Goal: Task Accomplishment & Management: Complete application form

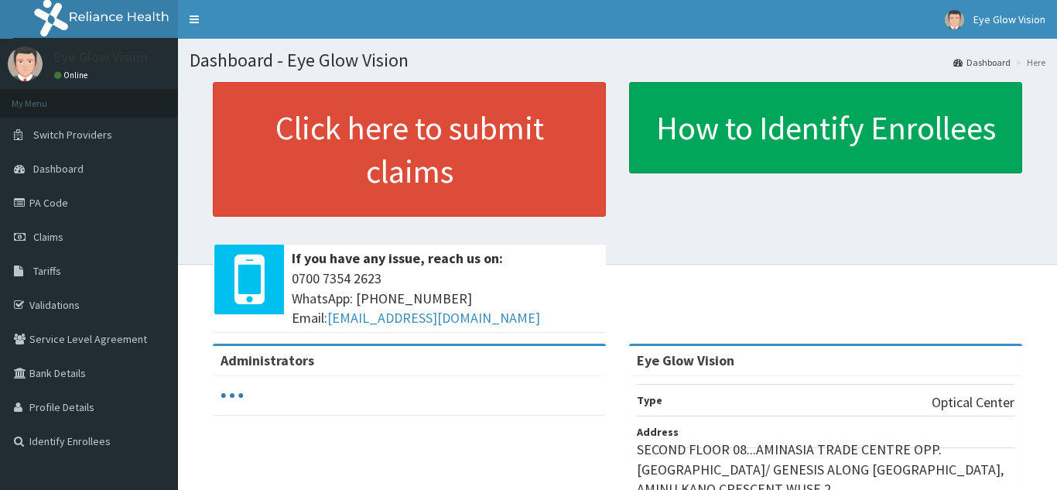
click at [94, 195] on link "PA Code" at bounding box center [89, 203] width 178 height 34
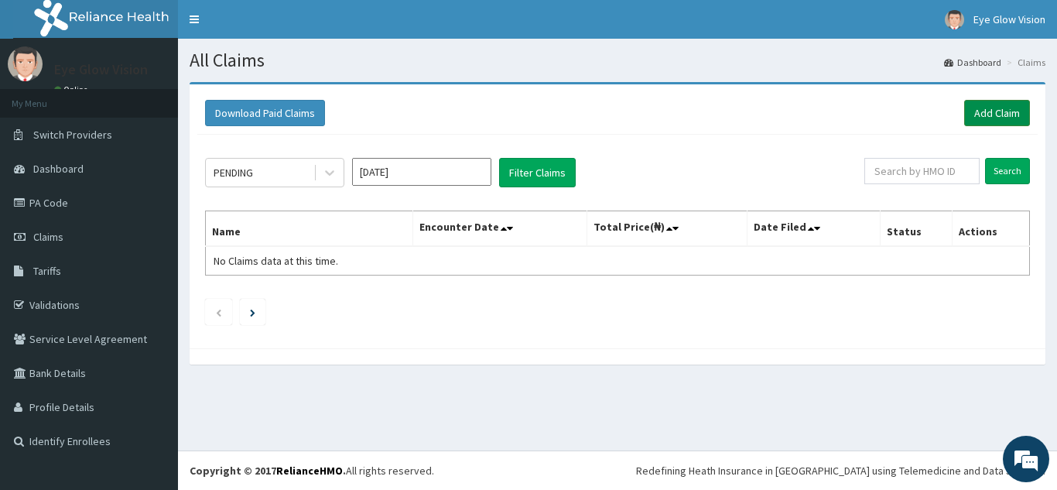
click at [990, 111] on link "Add Claim" at bounding box center [997, 113] width 66 height 26
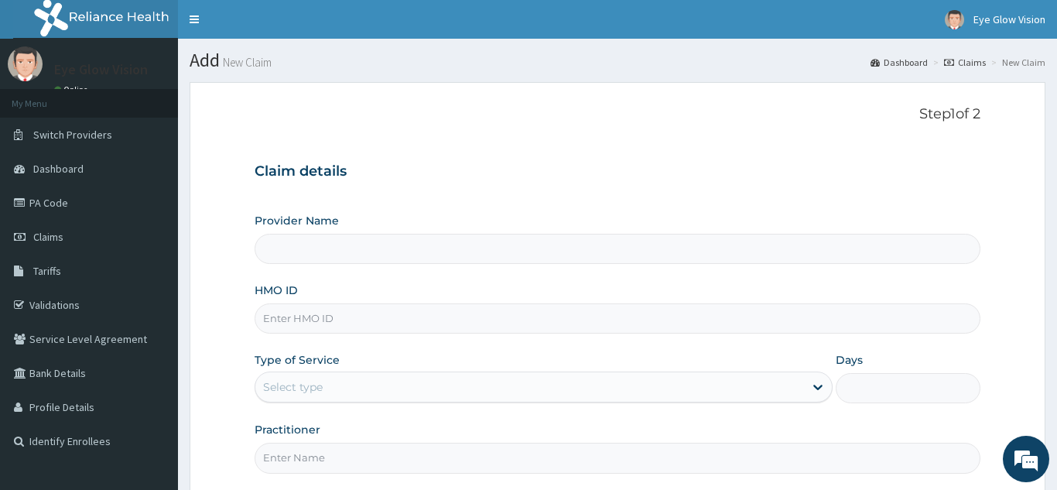
click at [305, 234] on input "Provider Name" at bounding box center [618, 249] width 726 height 30
type input "Eye Glow Vision"
click at [300, 322] on input "HMO ID" at bounding box center [618, 318] width 726 height 30
type input "PPD/10021/A"
click at [814, 385] on icon at bounding box center [817, 386] width 15 height 15
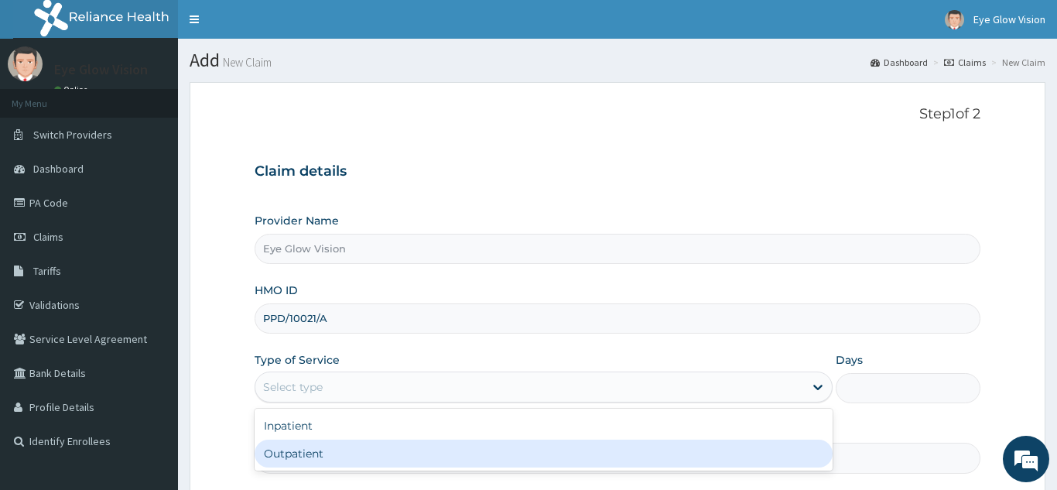
click at [764, 450] on div "Outpatient" at bounding box center [544, 454] width 579 height 28
type input "1"
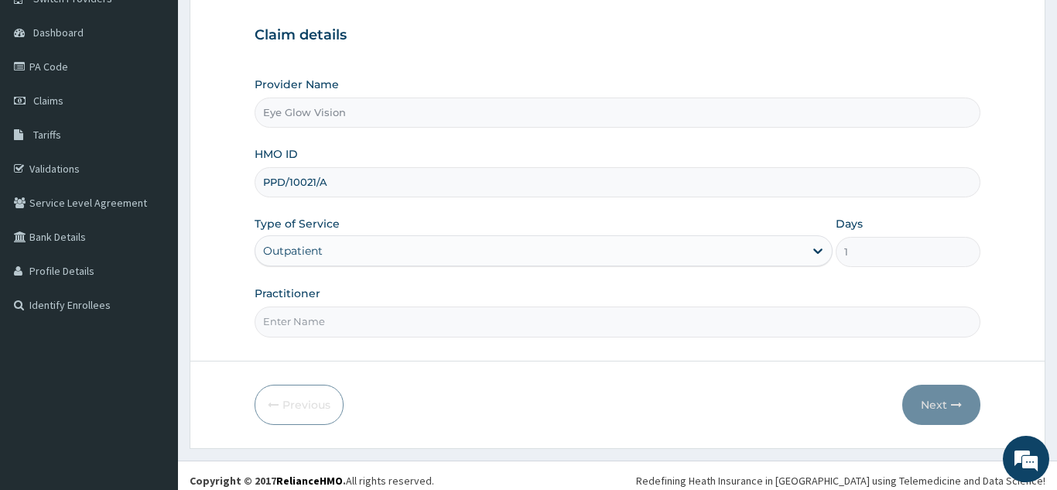
scroll to position [146, 0]
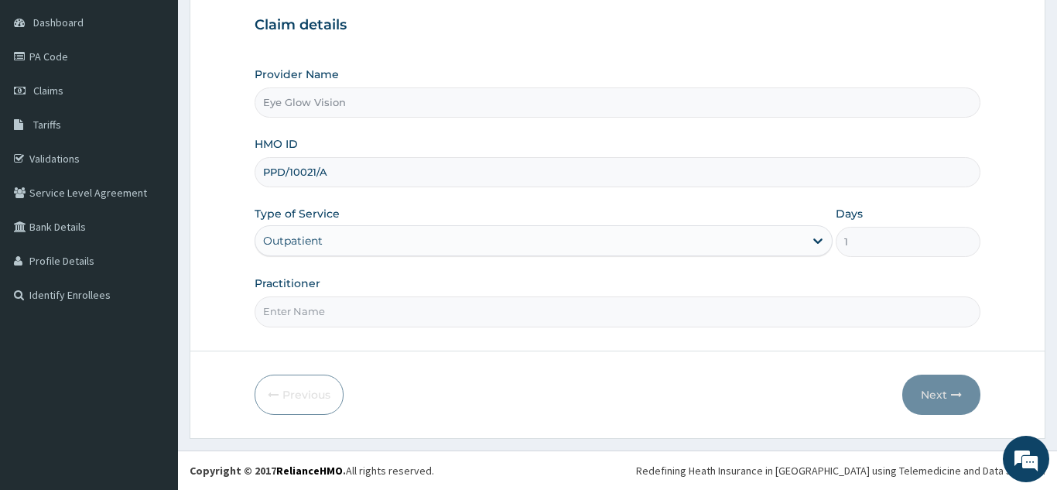
click at [463, 313] on input "Practitioner" at bounding box center [618, 311] width 726 height 30
type input "[PERSON_NAME]"
click at [945, 387] on button "Next" at bounding box center [941, 395] width 78 height 40
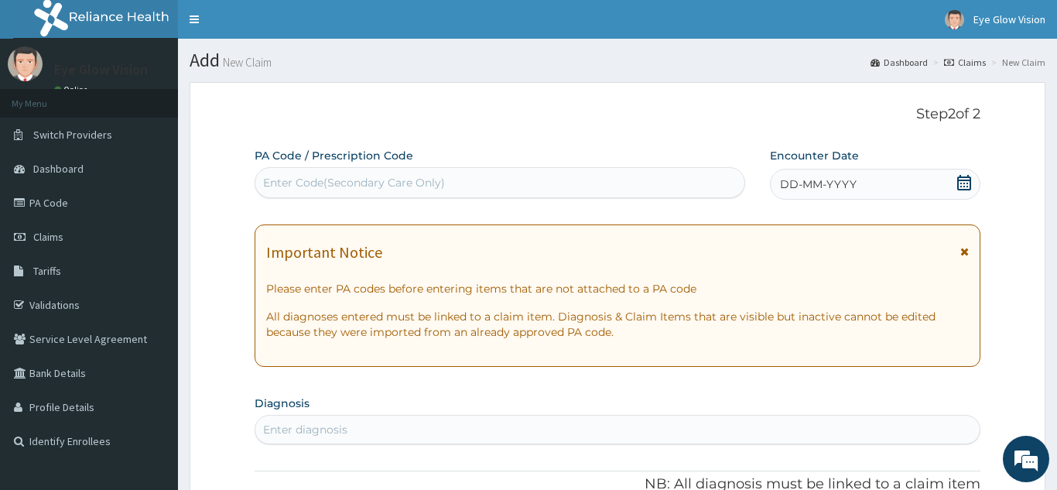
scroll to position [0, 0]
click at [463, 177] on div "Enter Code(Secondary Care Only)" at bounding box center [499, 182] width 489 height 25
type input "PA/0344FD"
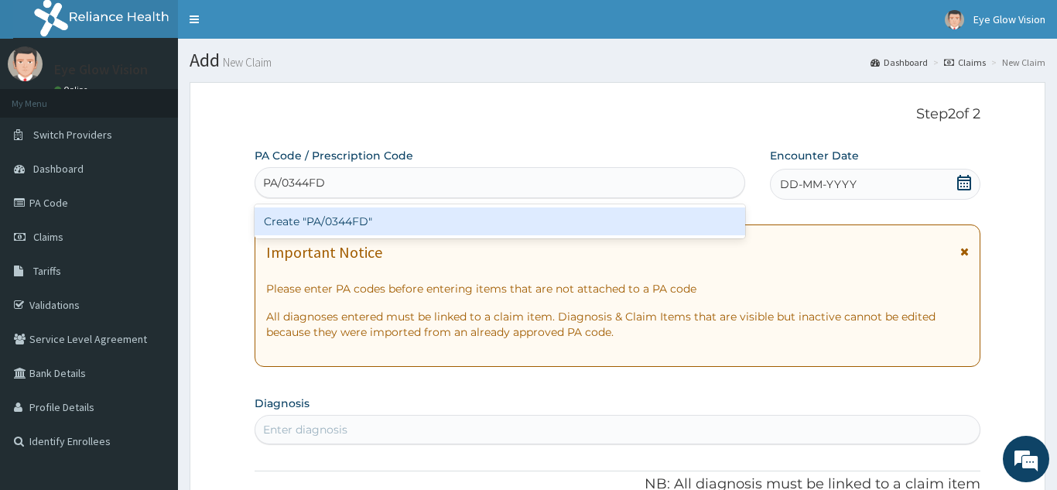
click at [322, 226] on div "Create "PA/0344FD"" at bounding box center [500, 221] width 491 height 28
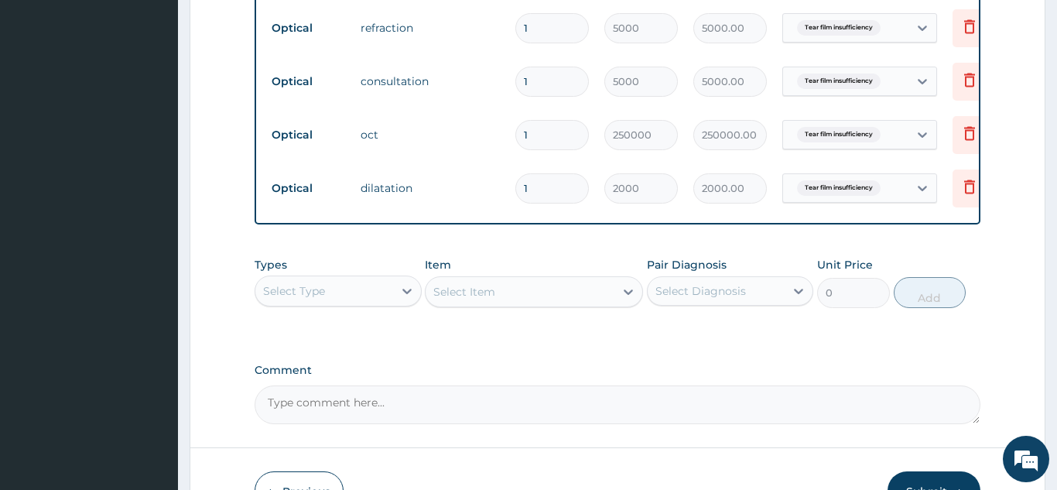
scroll to position [1317, 0]
click at [407, 296] on icon at bounding box center [406, 292] width 15 height 15
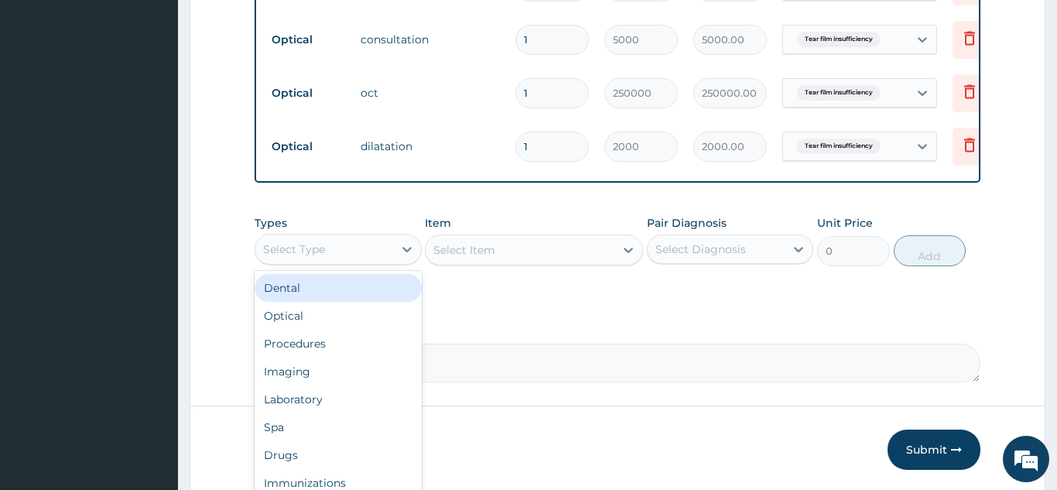
scroll to position [1366, 0]
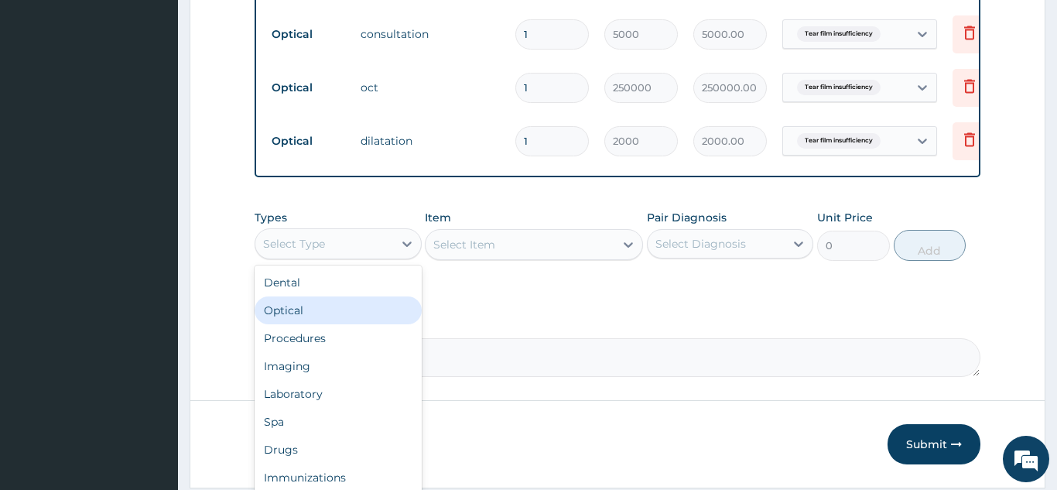
click at [355, 319] on div "Optical" at bounding box center [338, 310] width 167 height 28
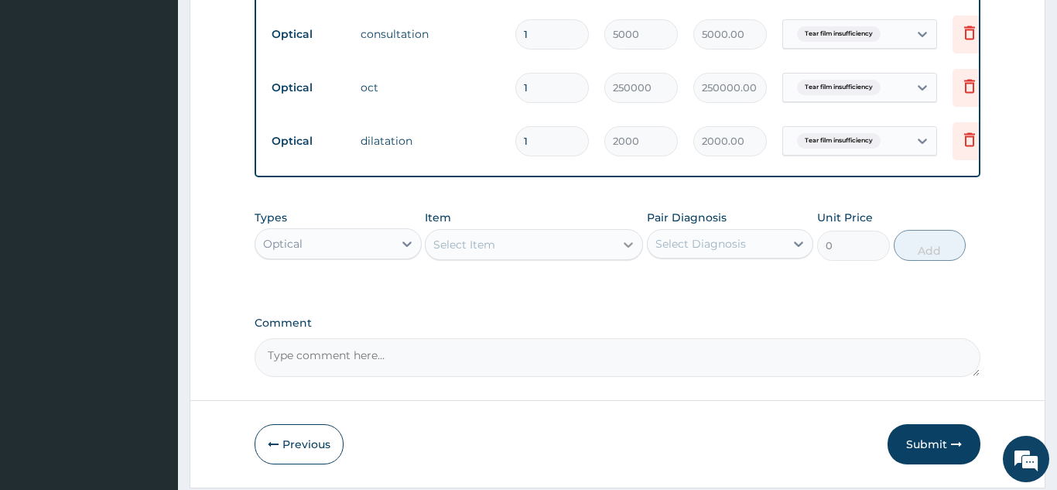
click at [627, 246] on icon at bounding box center [628, 244] width 9 height 5
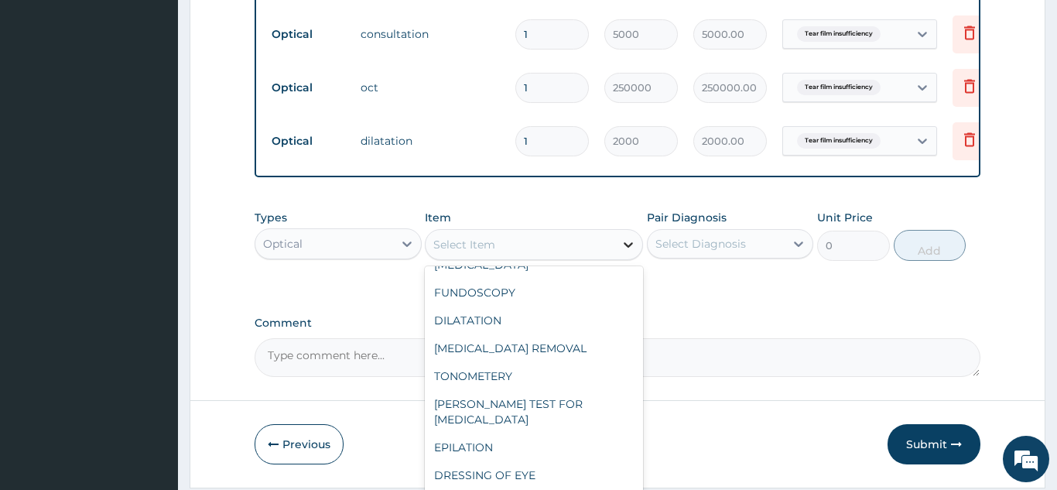
scroll to position [0, 0]
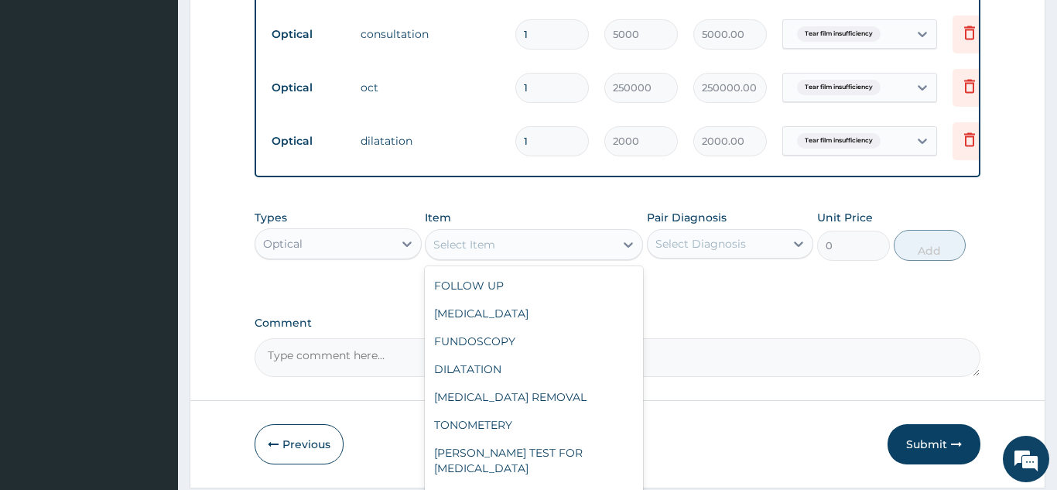
click at [554, 482] on div "EPILATION" at bounding box center [534, 496] width 218 height 28
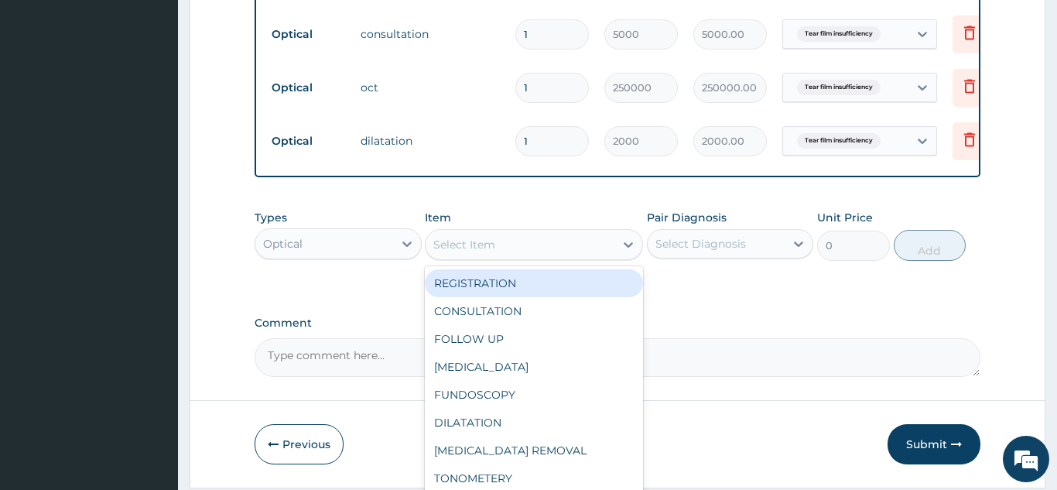
type input "10000"
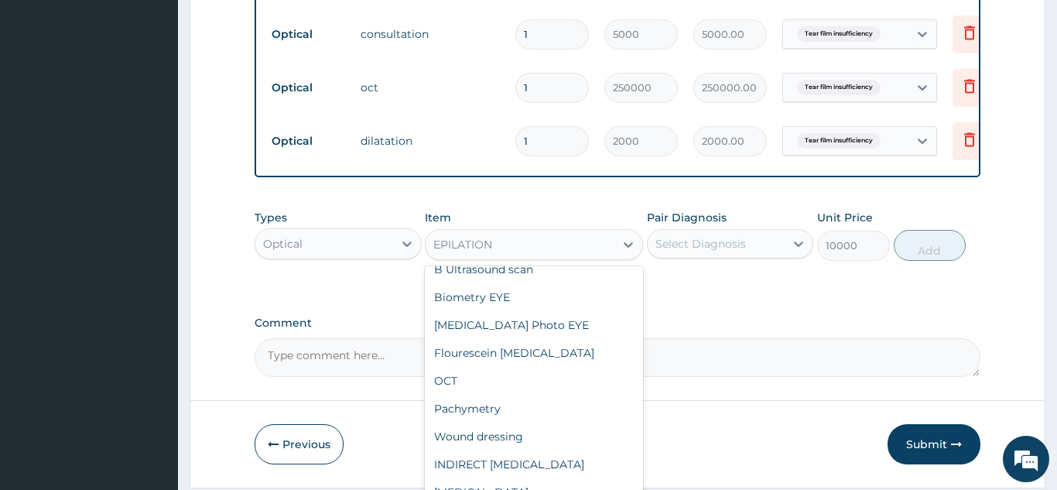
scroll to position [492, 0]
click at [556, 337] on div "Flourescein Angiography" at bounding box center [534, 351] width 218 height 28
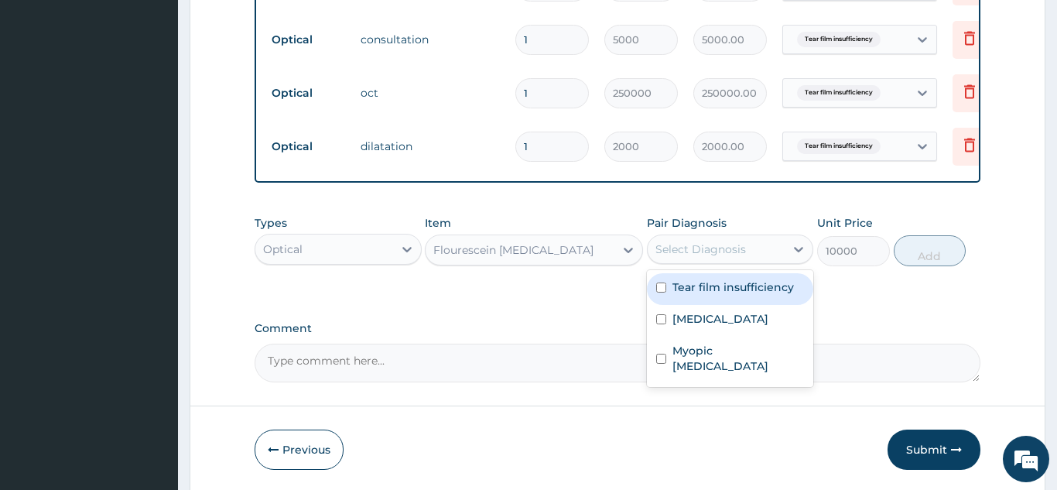
scroll to position [1361, 0]
click at [769, 298] on div "Tear film insufficiency" at bounding box center [730, 288] width 167 height 32
checkbox input "true"
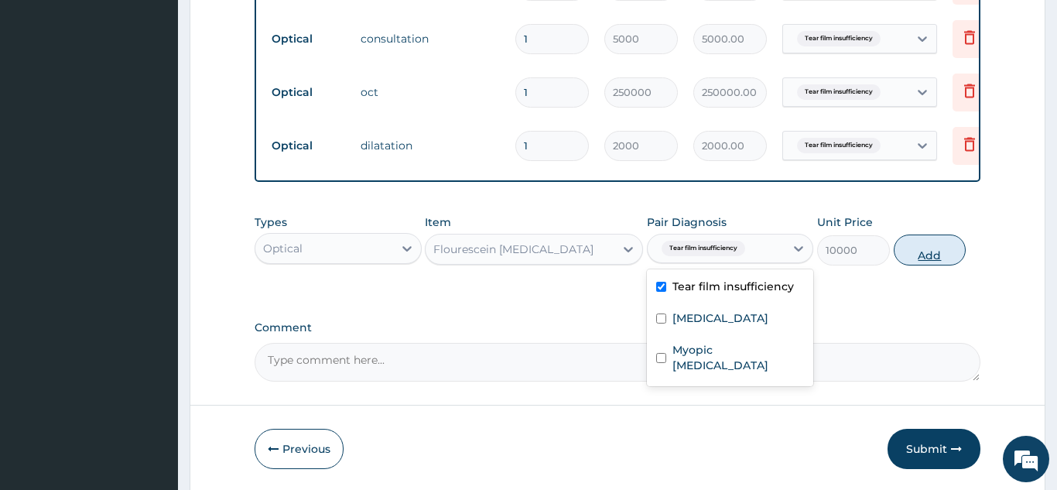
click at [933, 255] on button "Add" at bounding box center [930, 249] width 73 height 31
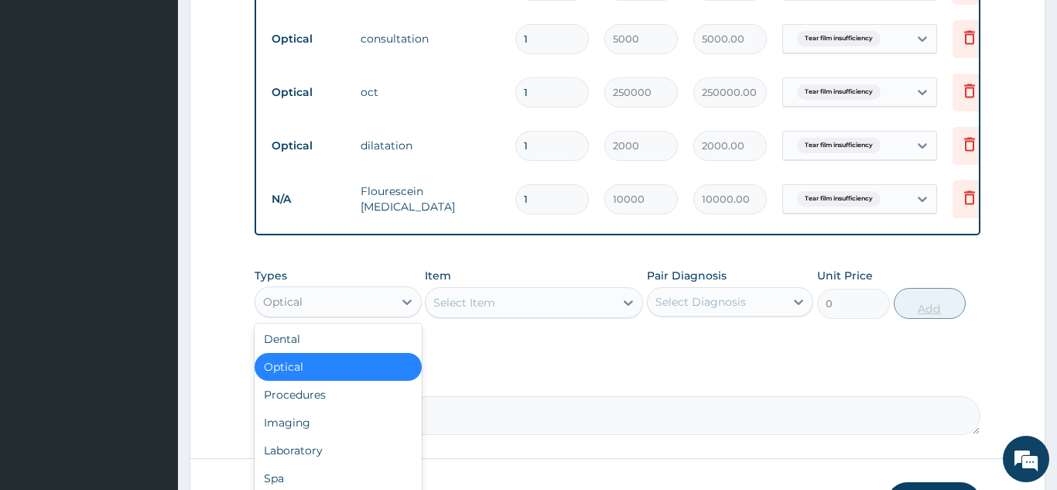
scroll to position [2, 0]
click at [388, 358] on div "Optical" at bounding box center [338, 366] width 167 height 28
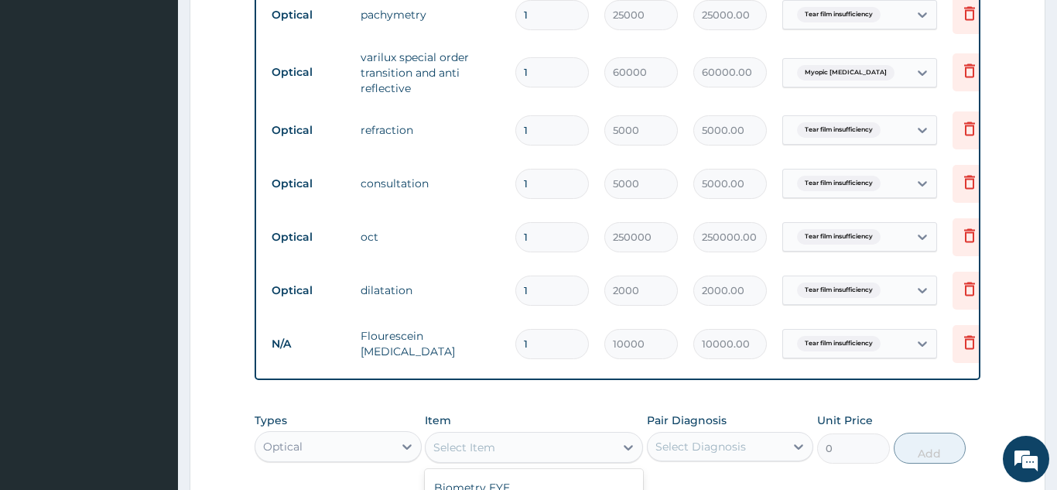
scroll to position [1216, 0]
click at [610, 268] on td "2000" at bounding box center [641, 291] width 89 height 46
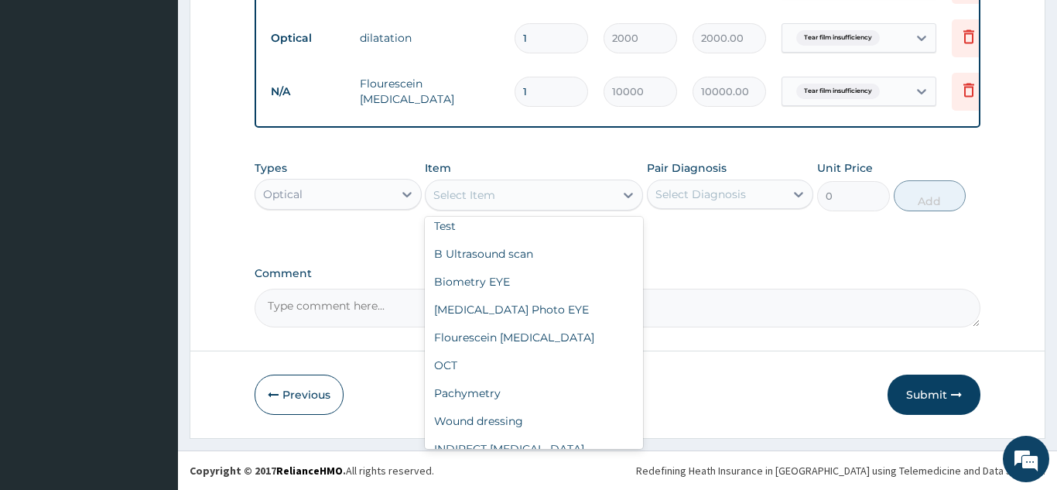
scroll to position [461, 0]
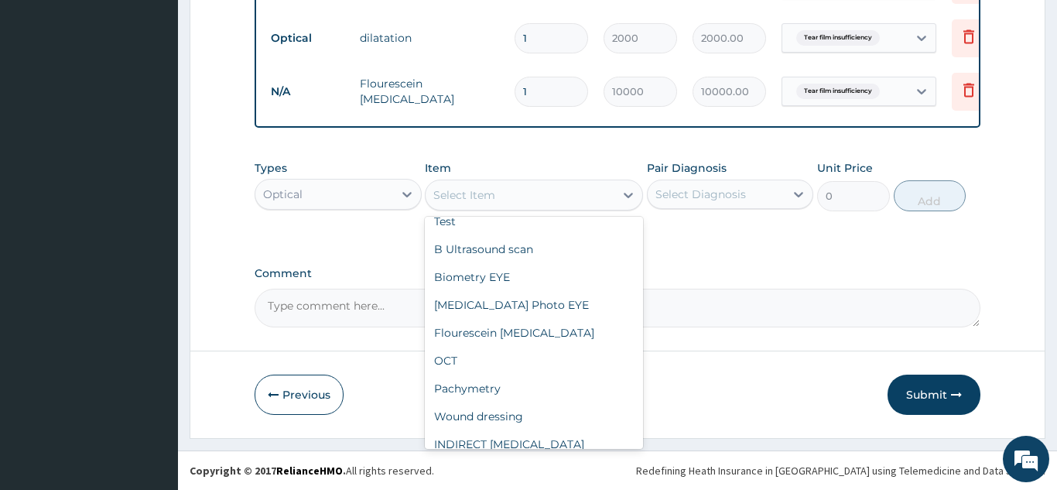
click at [569, 291] on div "Fundus Photo EYE" at bounding box center [534, 305] width 218 height 28
type input "10000"
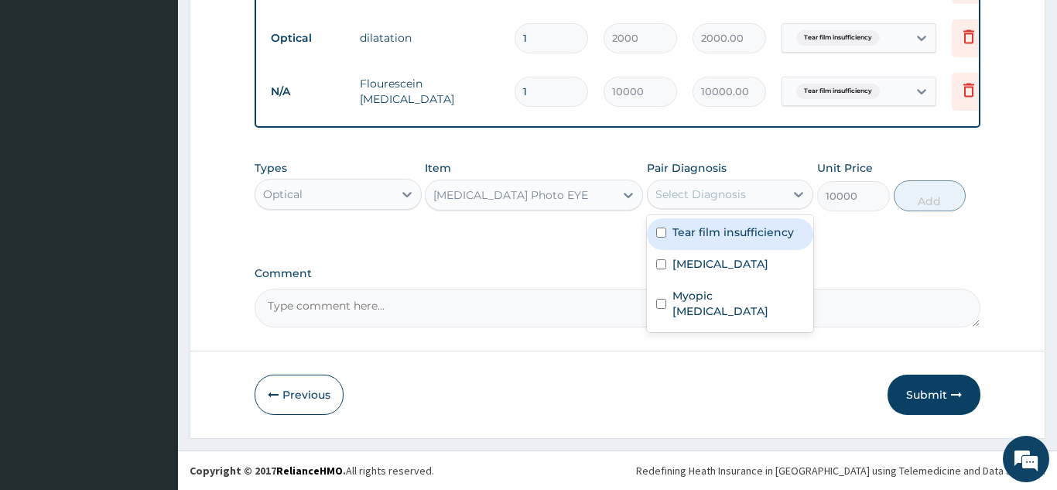
click at [770, 234] on label "Tear film insufficiency" at bounding box center [732, 231] width 121 height 15
checkbox input "true"
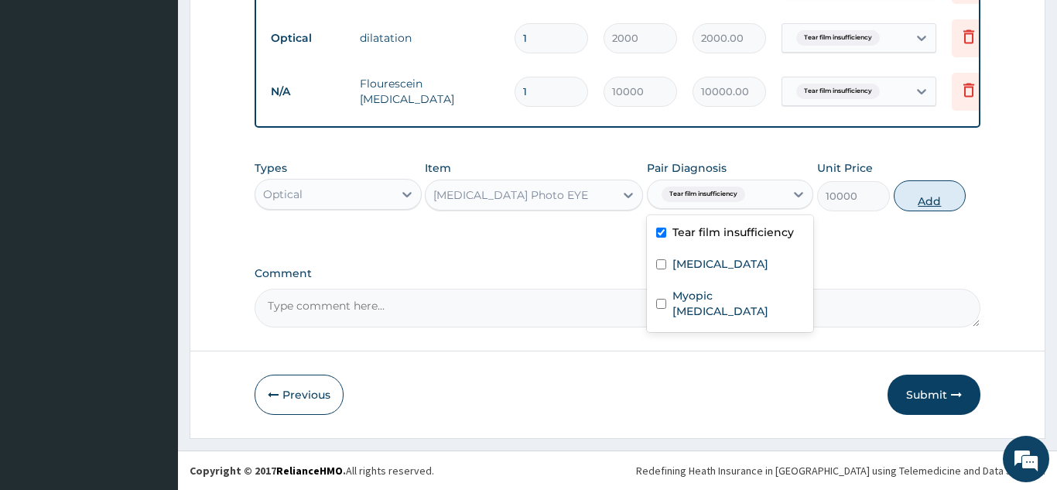
click at [937, 196] on button "Add" at bounding box center [930, 195] width 73 height 31
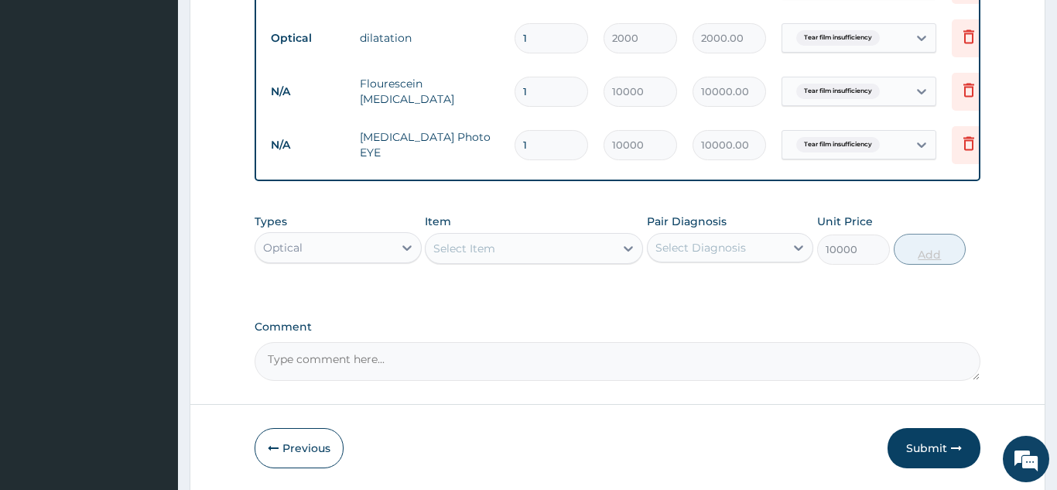
type input "0"
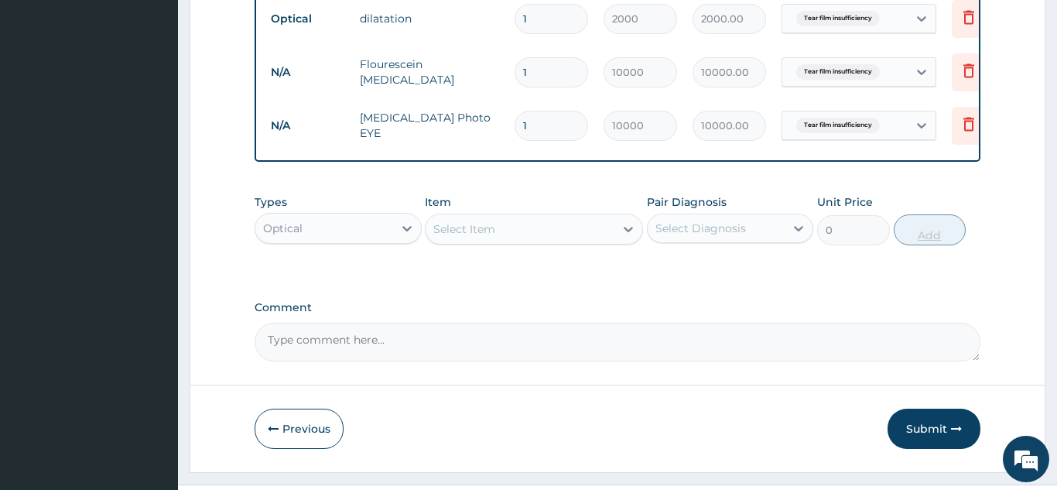
scroll to position [1522, 0]
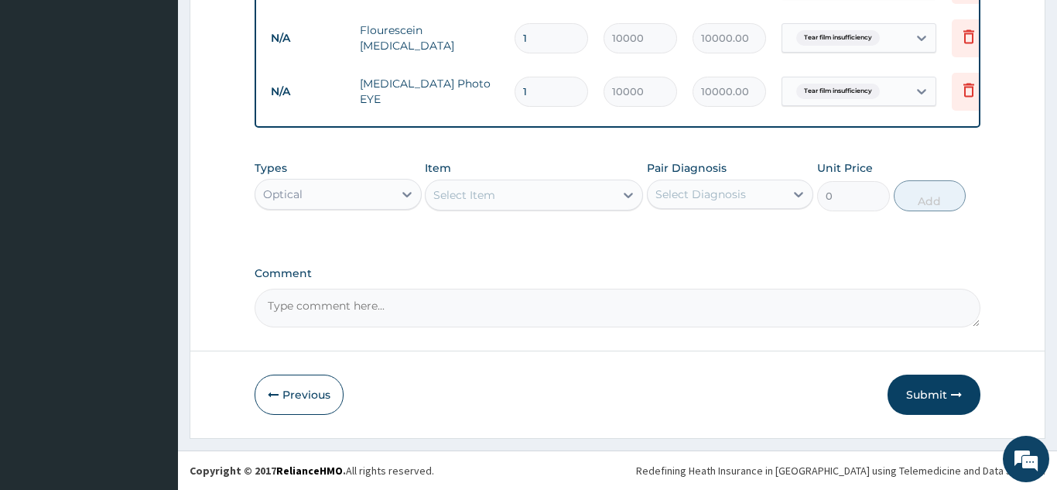
click at [527, 310] on textarea "Comment" at bounding box center [618, 308] width 726 height 39
type textarea "patient required further added tests after iritis was seen during examination"
click at [929, 387] on button "Submit" at bounding box center [934, 395] width 93 height 40
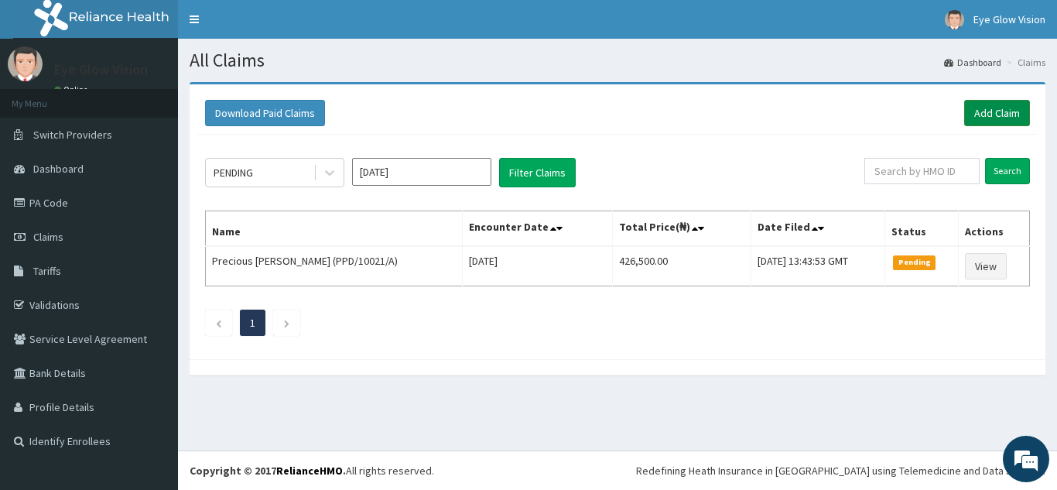
click at [987, 110] on link "Add Claim" at bounding box center [997, 113] width 66 height 26
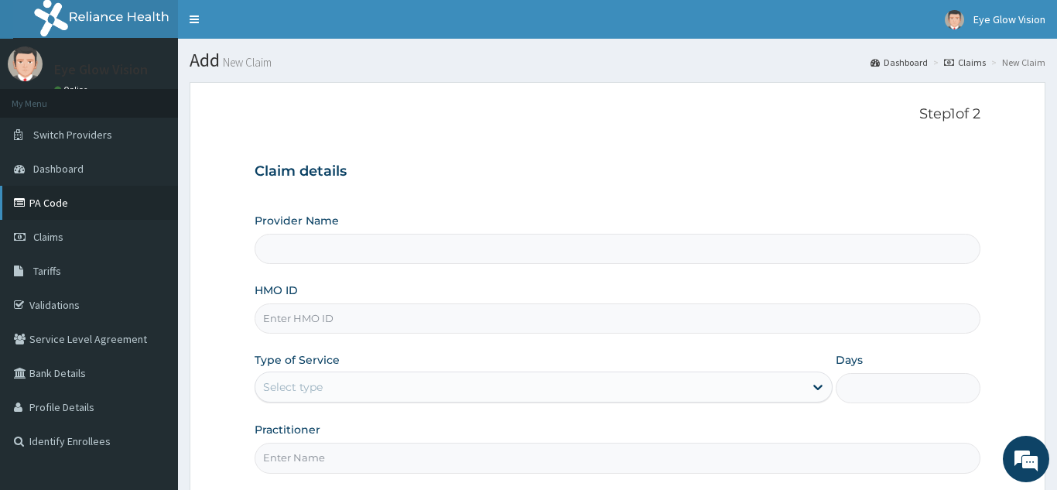
click at [50, 202] on link "PA Code" at bounding box center [89, 203] width 178 height 34
type input "Eye Glow Vision"
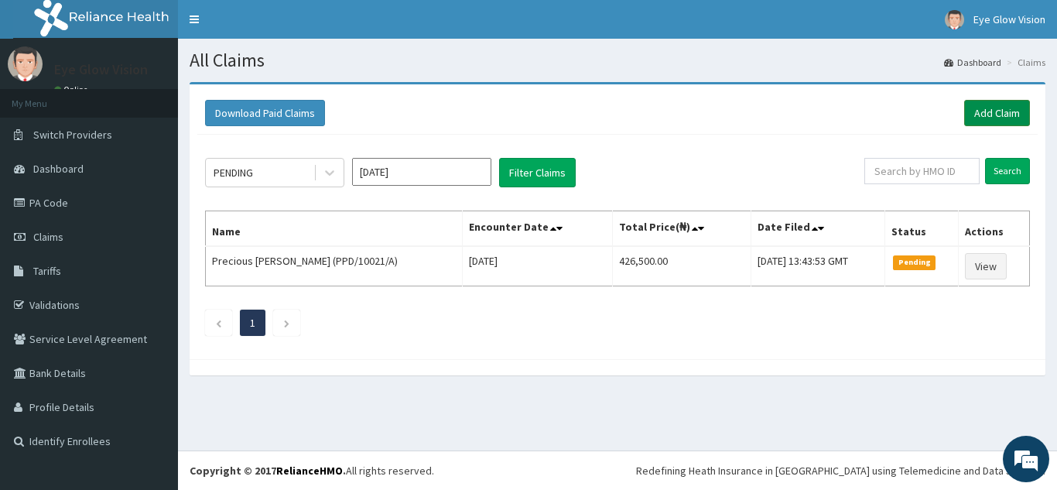
click at [991, 113] on link "Add Claim" at bounding box center [997, 113] width 66 height 26
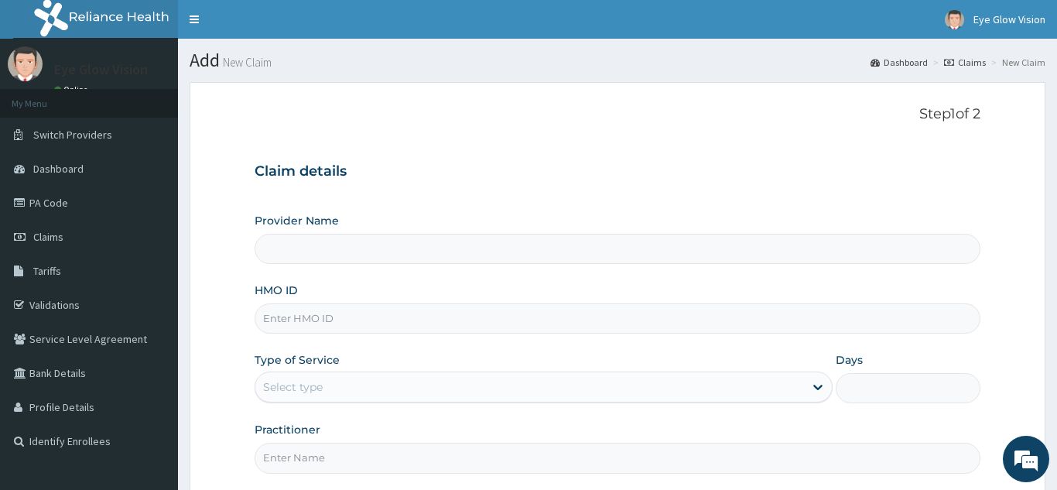
type input "Eye Glow Vision"
click at [315, 318] on input "HMO ID" at bounding box center [618, 318] width 726 height 30
type input "PPD/10021/B"
click at [819, 383] on icon at bounding box center [817, 386] width 15 height 15
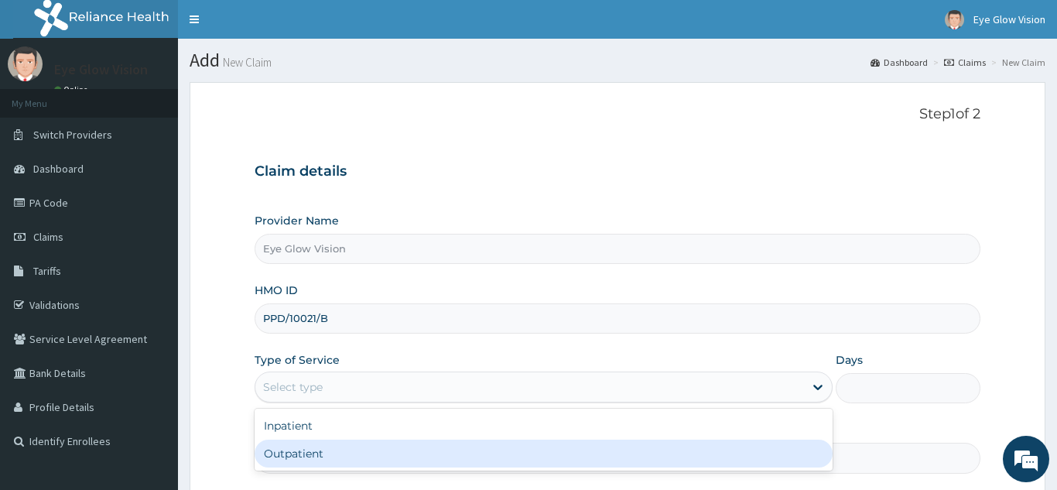
click at [715, 465] on div "Outpatient" at bounding box center [544, 454] width 579 height 28
type input "1"
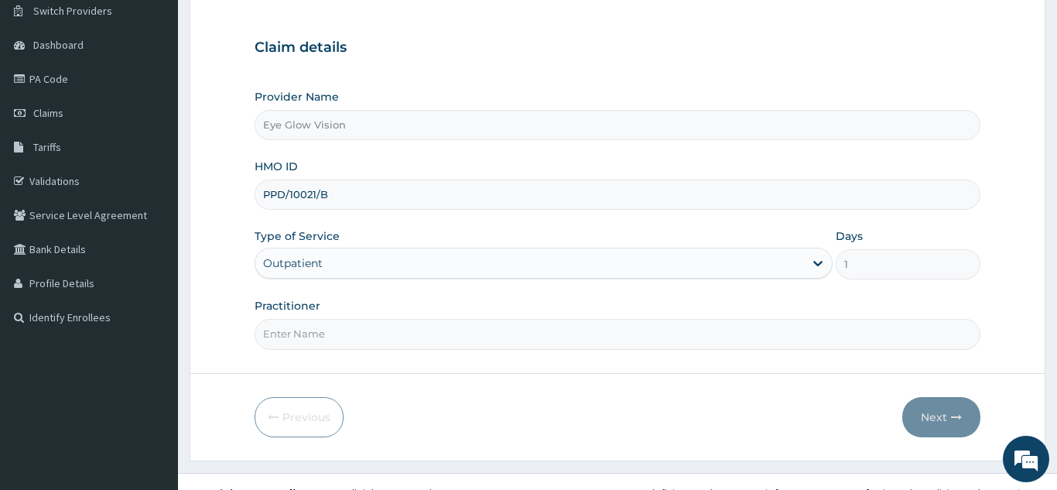
scroll to position [146, 0]
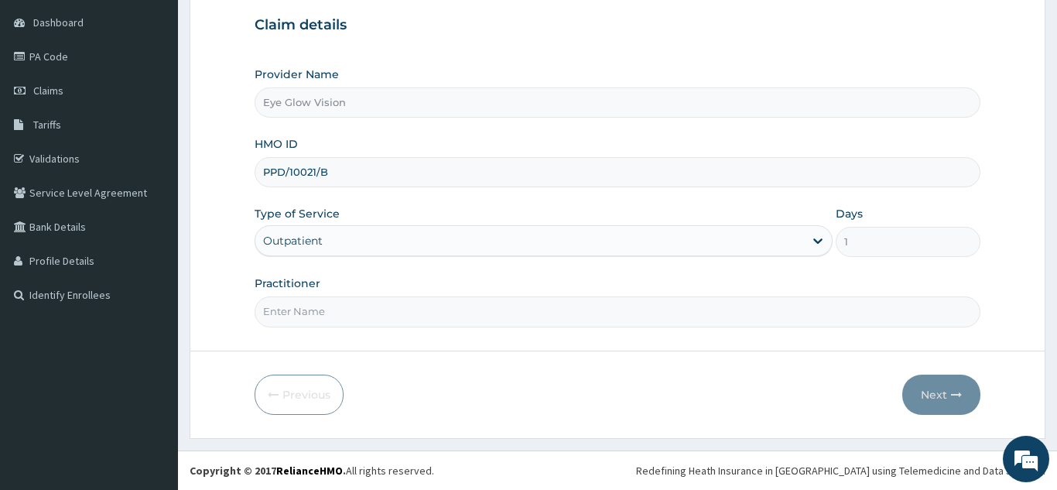
click at [377, 306] on input "Practitioner" at bounding box center [618, 311] width 726 height 30
type input "[PERSON_NAME]"
click at [925, 389] on button "Next" at bounding box center [941, 395] width 78 height 40
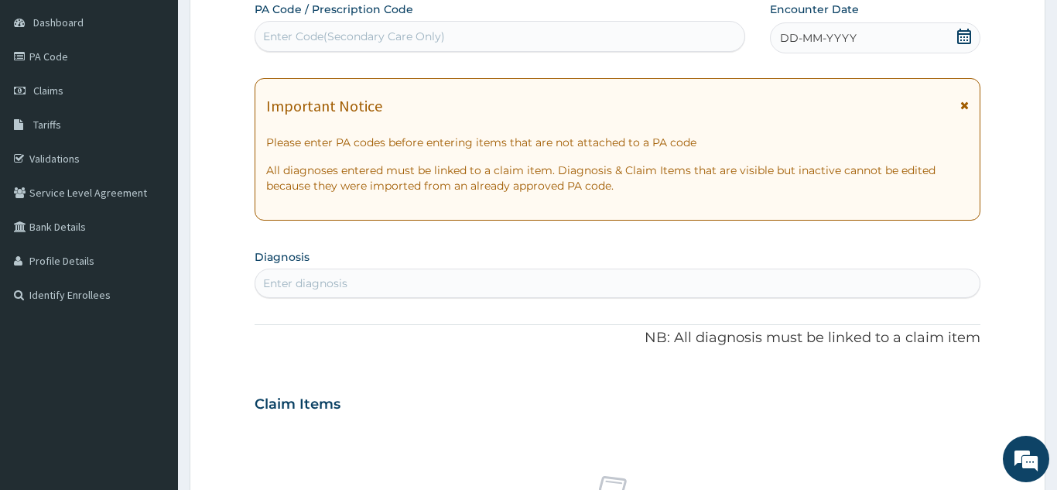
click at [348, 41] on div "Enter Code(Secondary Care Only)" at bounding box center [354, 36] width 182 height 15
paste input "PA/A60FB8"
type input "PA/A60FB8"
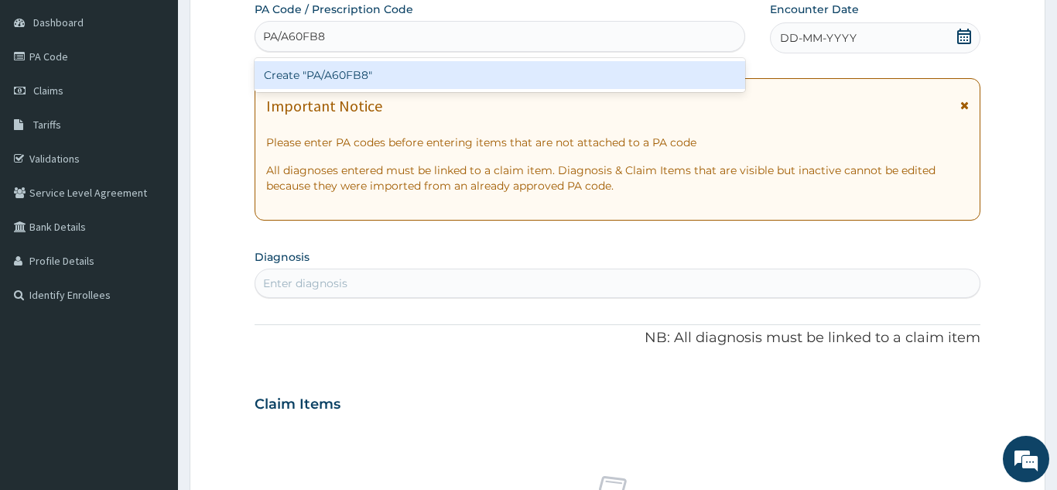
click at [432, 75] on div "Create "PA/A60FB8"" at bounding box center [500, 75] width 491 height 28
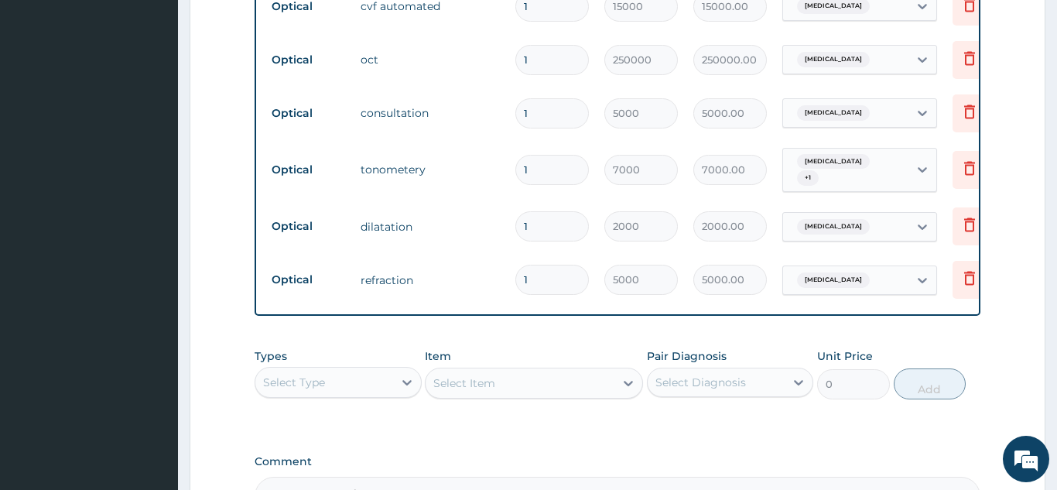
scroll to position [1288, 0]
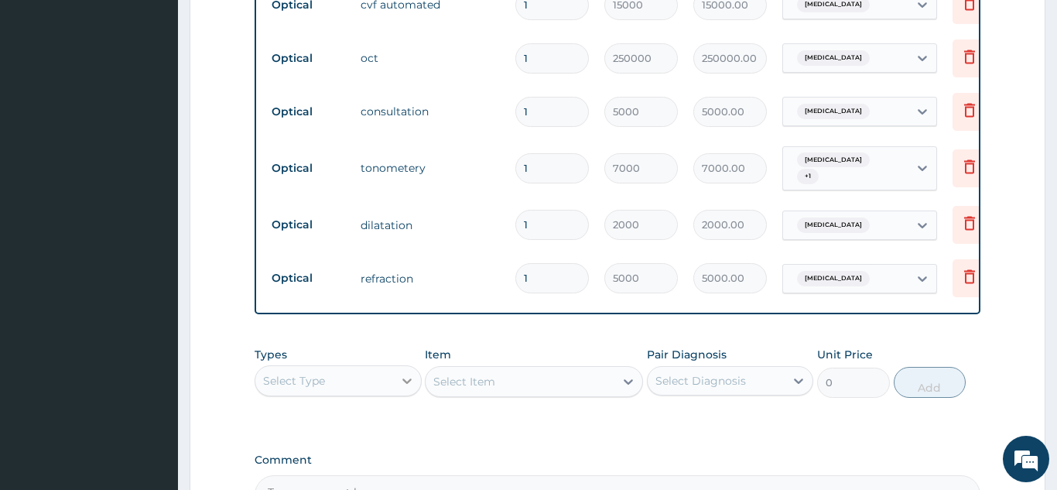
click at [411, 373] on icon at bounding box center [406, 380] width 15 height 15
click at [384, 437] on div "Optical" at bounding box center [338, 447] width 167 height 28
click at [632, 375] on div "Select Item" at bounding box center [534, 381] width 218 height 31
click at [632, 375] on icon at bounding box center [628, 381] width 15 height 15
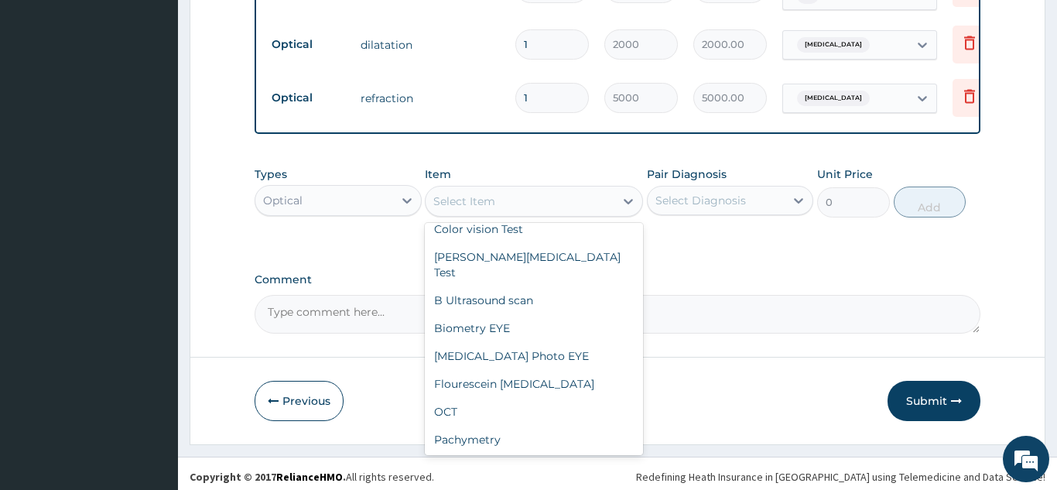
scroll to position [418, 0]
click at [556, 340] on div "Fundus Photo EYE" at bounding box center [534, 354] width 218 height 28
type input "10000"
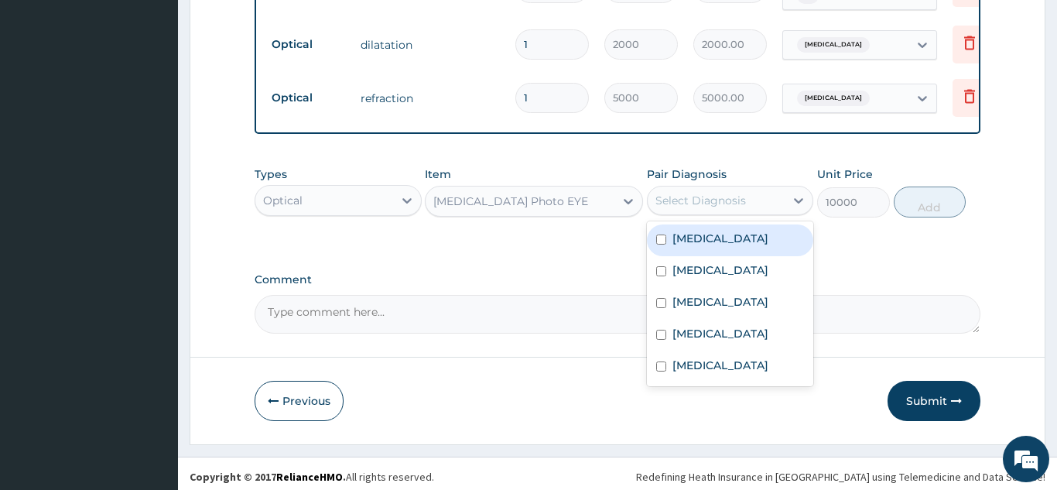
click at [723, 278] on div "Scleritis" at bounding box center [730, 272] width 167 height 32
checkbox input "true"
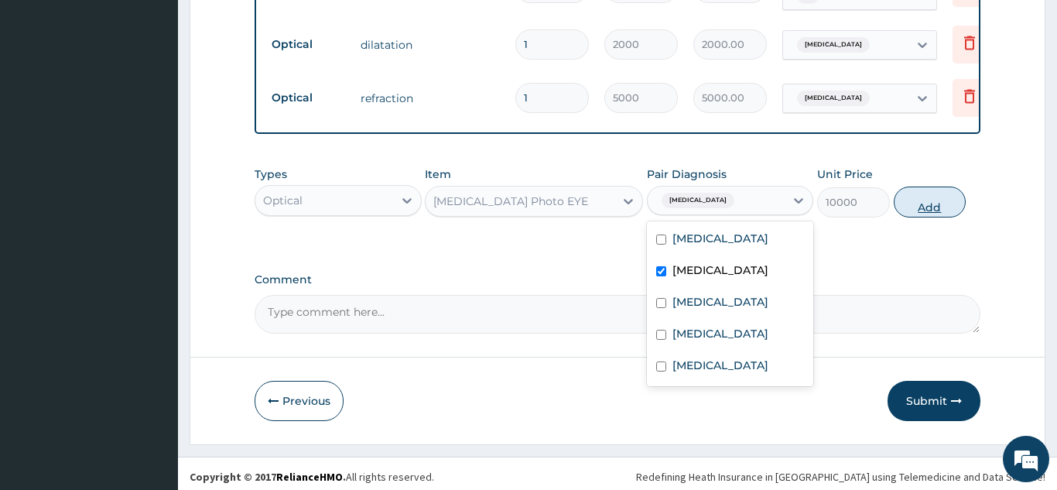
click at [927, 202] on button "Add" at bounding box center [930, 201] width 73 height 31
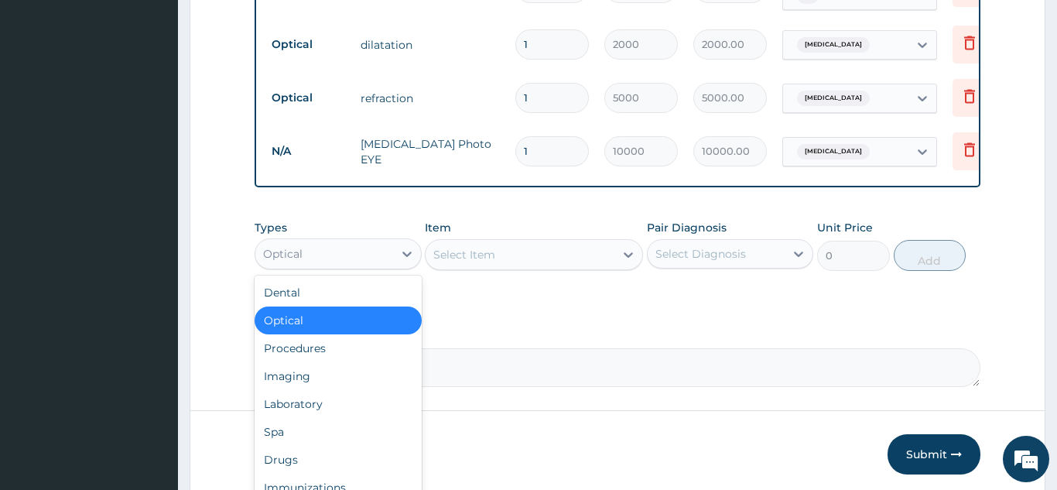
click at [390, 313] on div "Optical" at bounding box center [338, 320] width 167 height 28
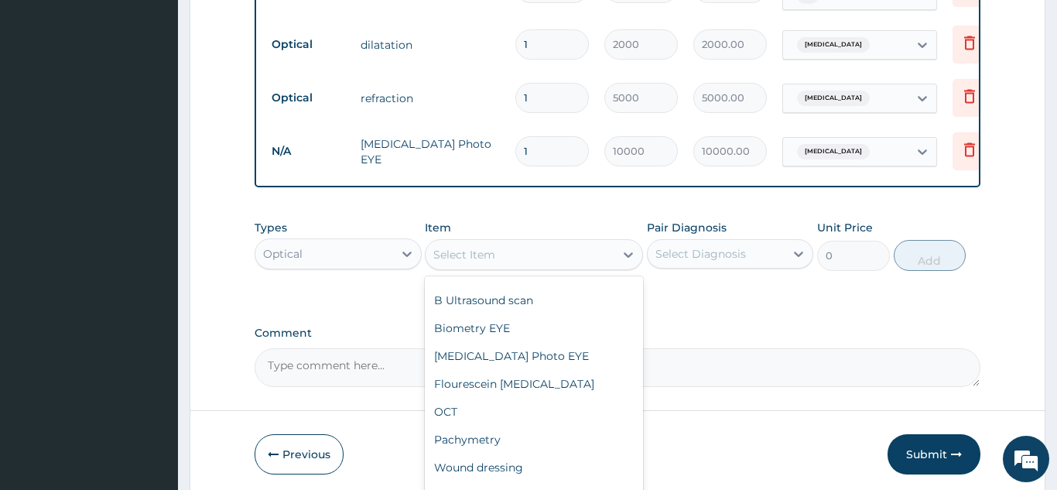
scroll to position [470, 0]
click at [586, 369] on div "Flourescein Angiography" at bounding box center [534, 383] width 218 height 28
type input "10000"
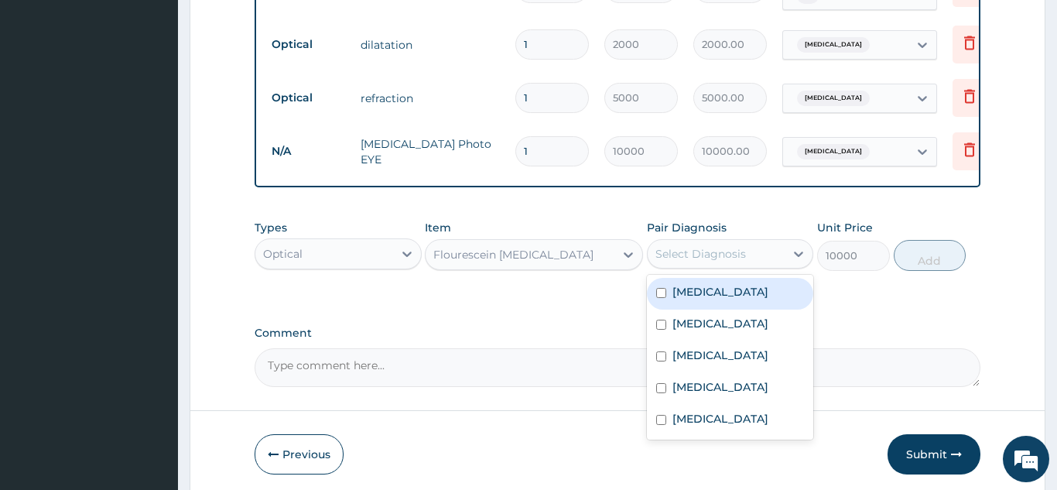
click at [762, 297] on div "Pterygium" at bounding box center [730, 294] width 167 height 32
checkbox input "true"
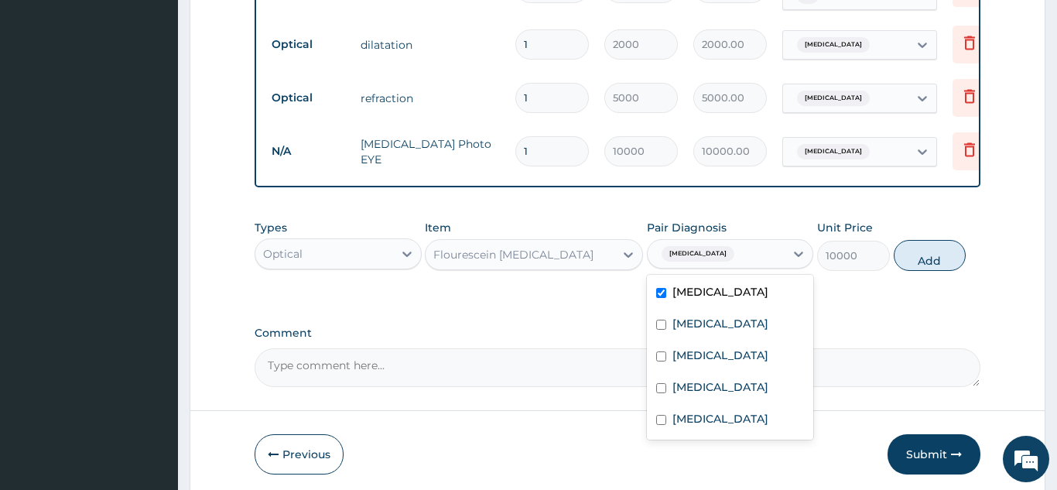
click at [658, 289] on input "checkbox" at bounding box center [661, 293] width 10 height 10
checkbox input "false"
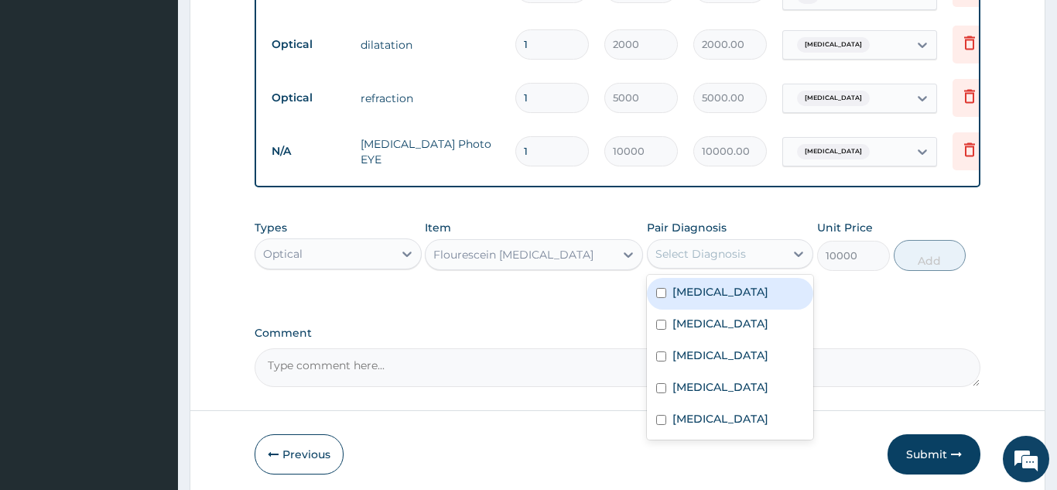
click at [704, 321] on label "Scleritis" at bounding box center [720, 323] width 96 height 15
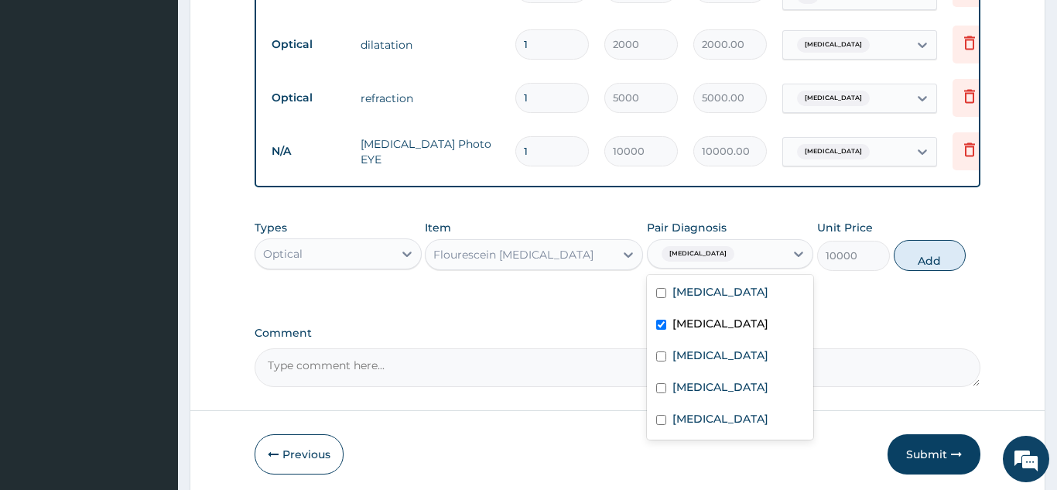
checkbox input "true"
click at [939, 253] on button "Add" at bounding box center [930, 255] width 73 height 31
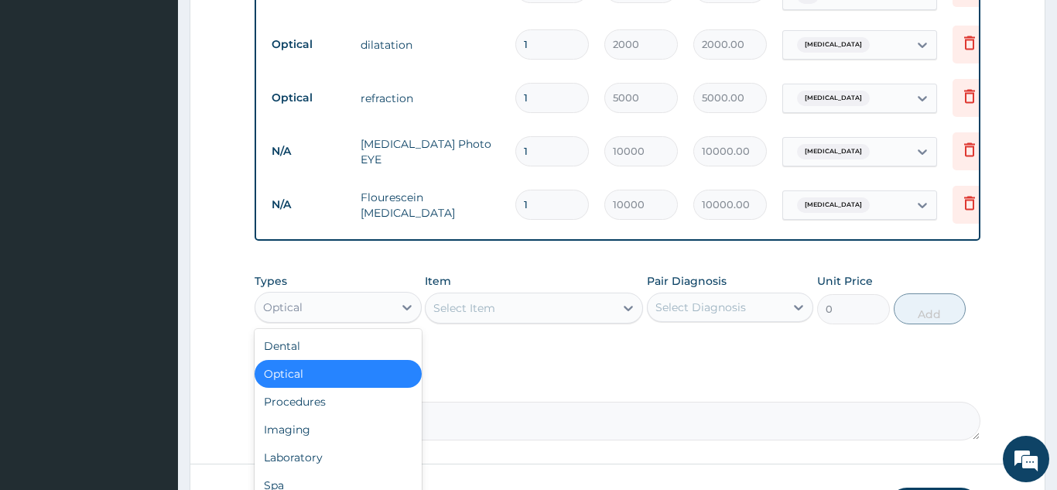
click at [381, 375] on div "Optical" at bounding box center [338, 374] width 167 height 28
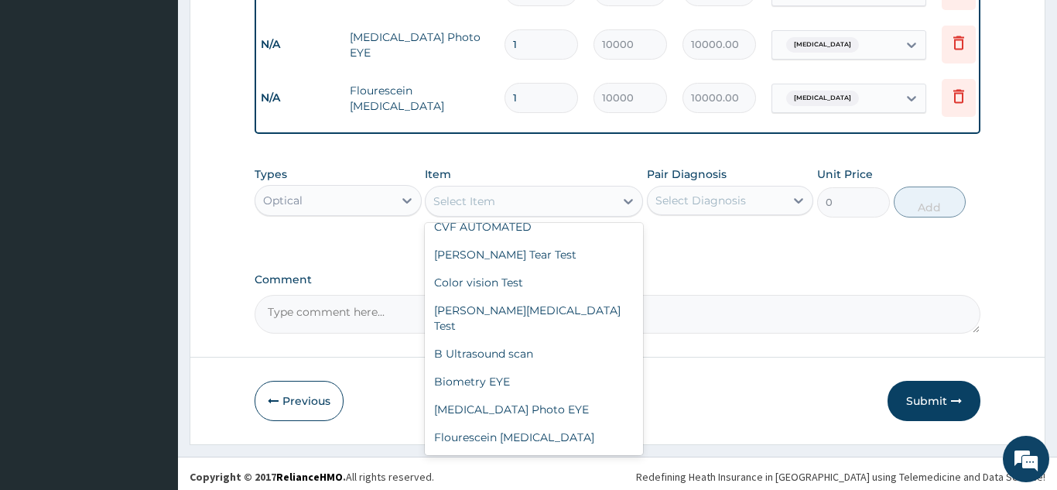
scroll to position [361, 0]
click at [549, 341] on div "B Ultrasound scan" at bounding box center [534, 355] width 218 height 28
type input "15000"
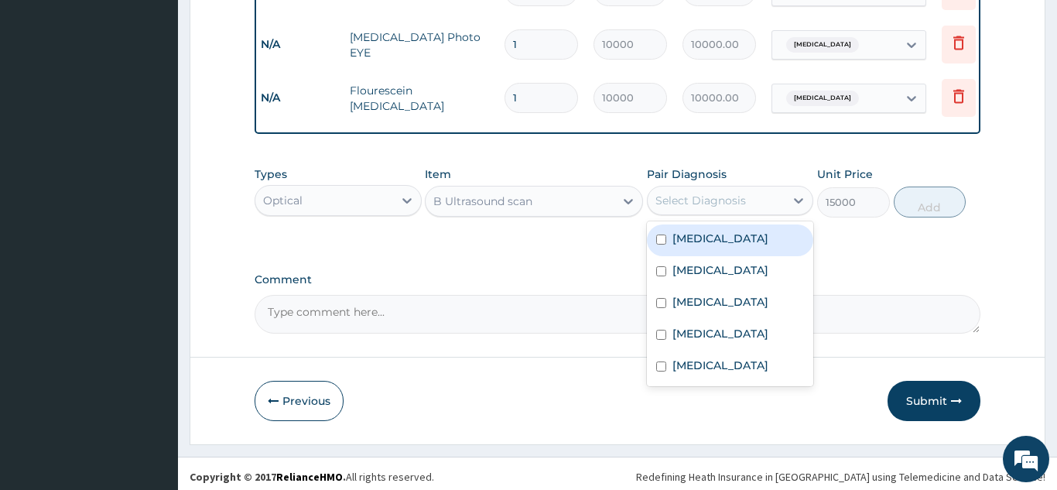
click at [759, 296] on div "Hypermetropia" at bounding box center [730, 304] width 167 height 32
checkbox input "true"
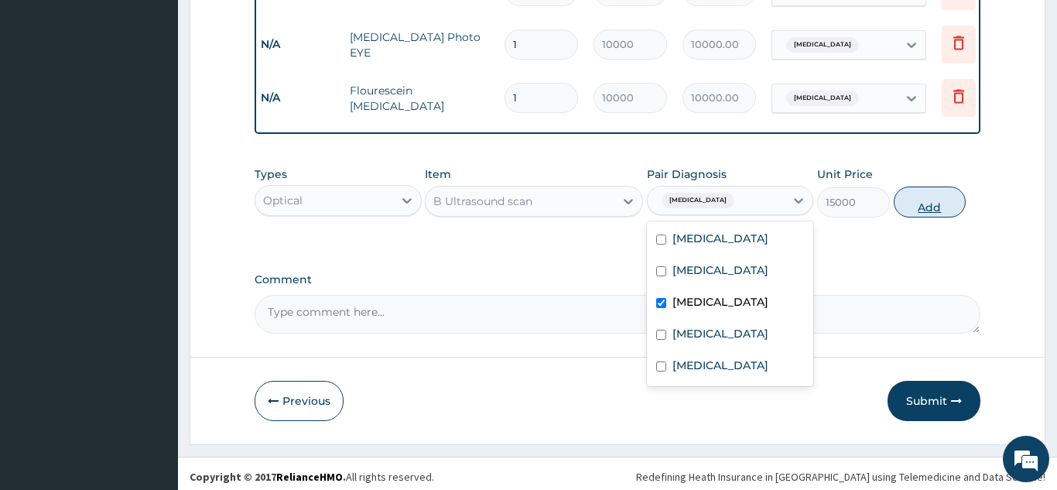
click at [939, 198] on button "Add" at bounding box center [930, 201] width 73 height 31
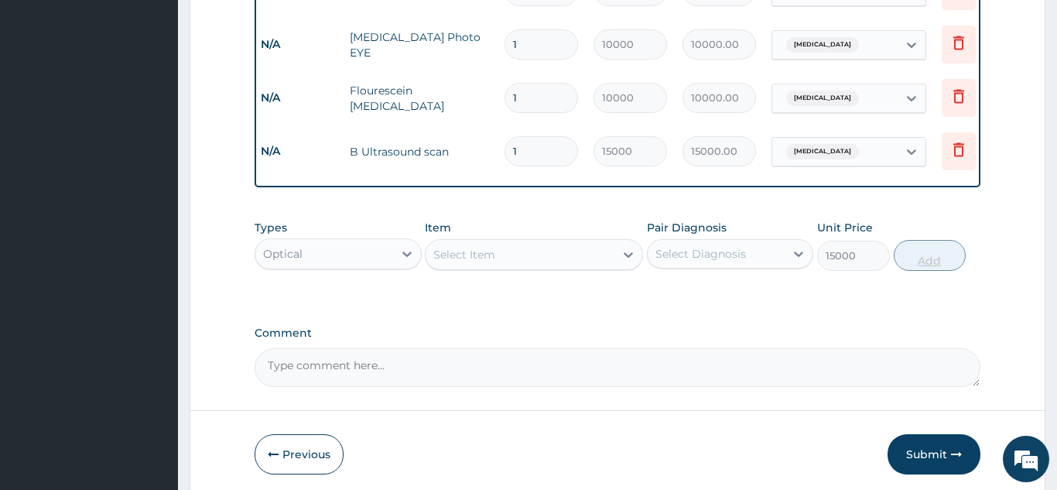
type input "0"
click at [351, 361] on textarea "Comment" at bounding box center [618, 367] width 726 height 39
type textarea "further tests were required after initial examination"
click at [928, 453] on button "Submit" at bounding box center [934, 454] width 93 height 40
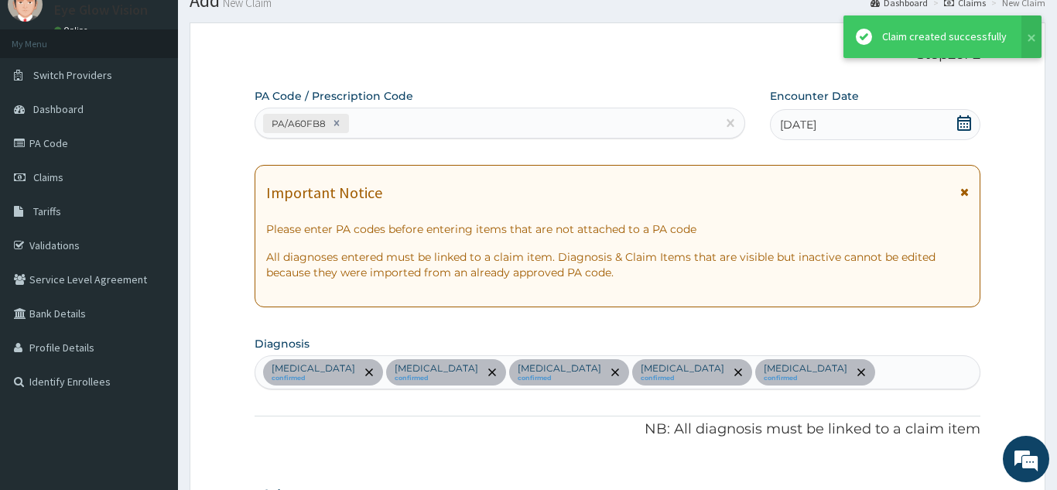
scroll to position [1575, 0]
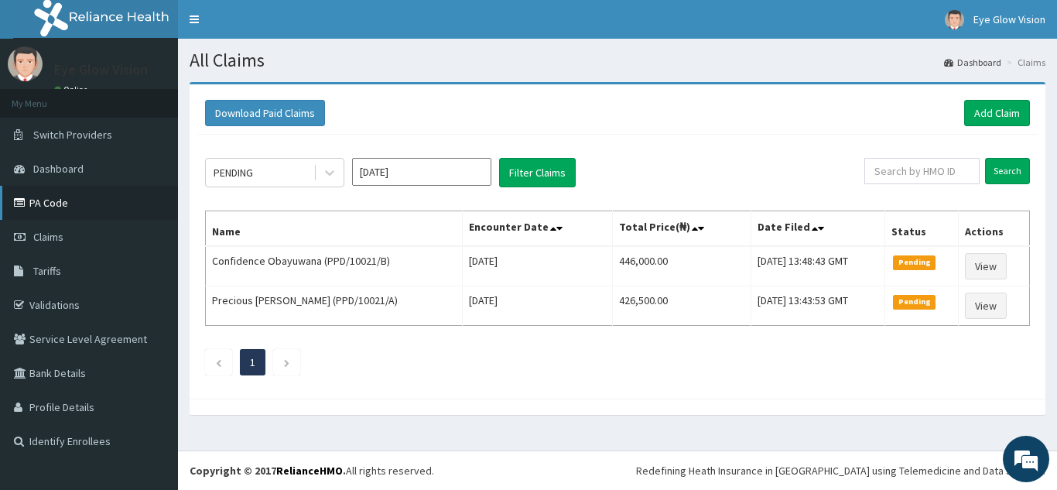
click at [132, 203] on link "PA Code" at bounding box center [89, 203] width 178 height 34
click at [1005, 111] on link "Add Claim" at bounding box center [997, 113] width 66 height 26
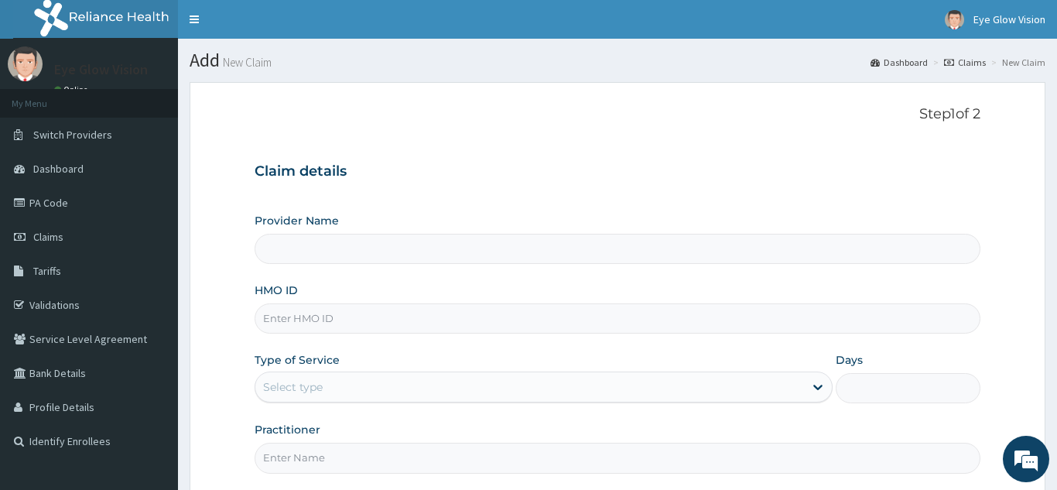
type input "Eye Glow Vision"
click at [316, 314] on input "HMO ID" at bounding box center [618, 318] width 726 height 30
type input "PPD/10021/C"
click at [817, 385] on icon at bounding box center [817, 386] width 15 height 15
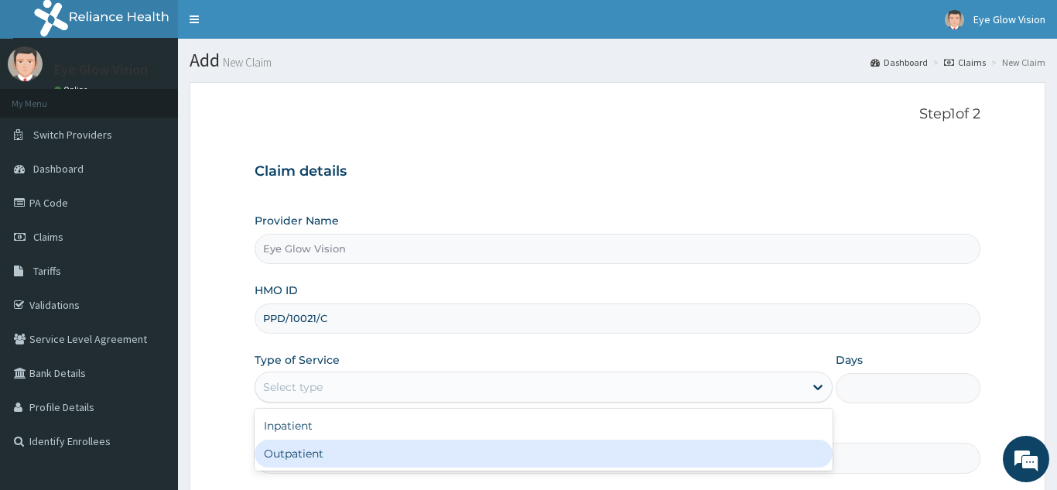
click at [773, 453] on div "Outpatient" at bounding box center [544, 454] width 579 height 28
type input "1"
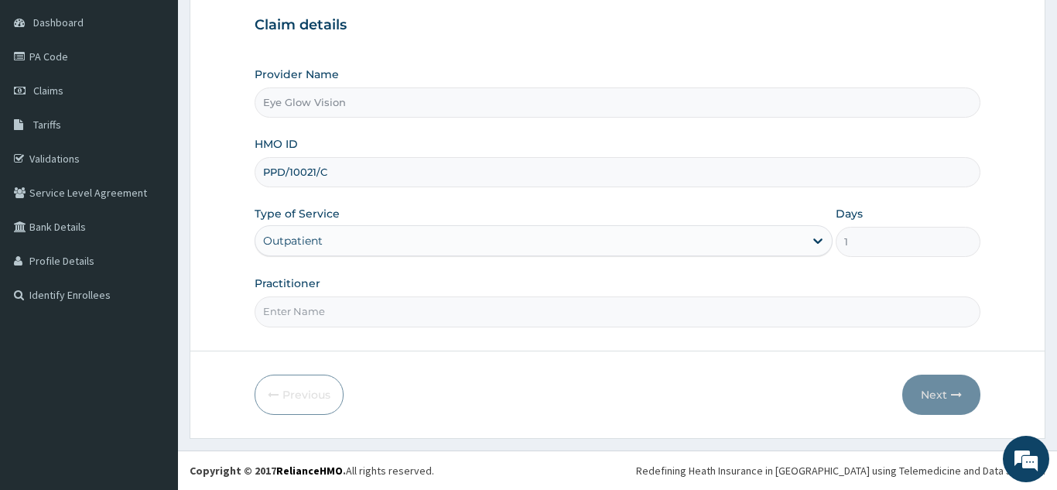
scroll to position [142, 0]
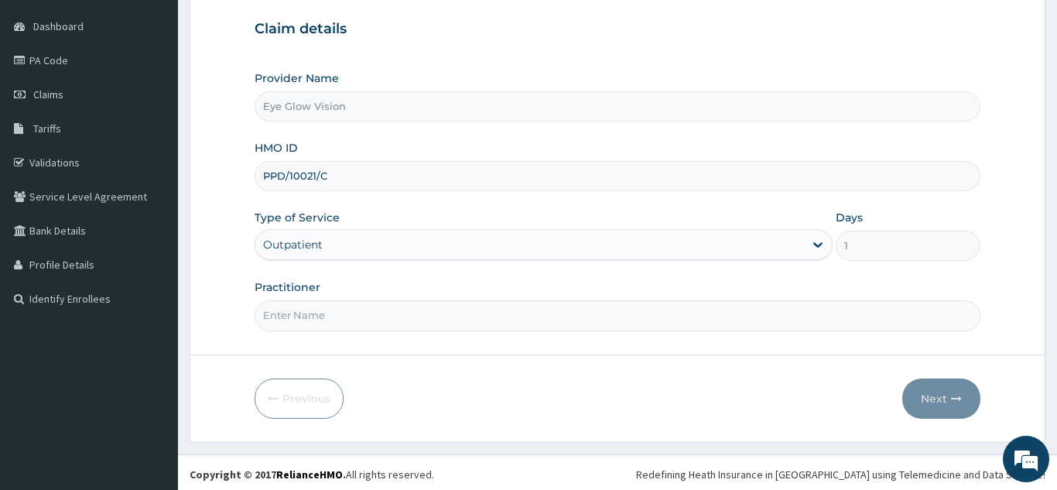
click at [334, 321] on input "Practitioner" at bounding box center [618, 315] width 726 height 30
type input "Dr Onyinye maduike"
click at [941, 404] on button "Next" at bounding box center [941, 398] width 78 height 40
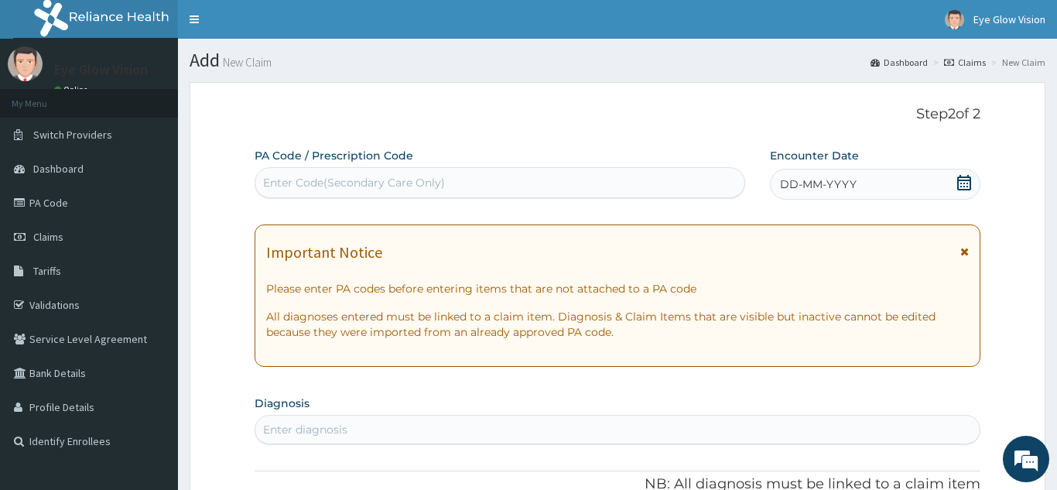
scroll to position [2, 0]
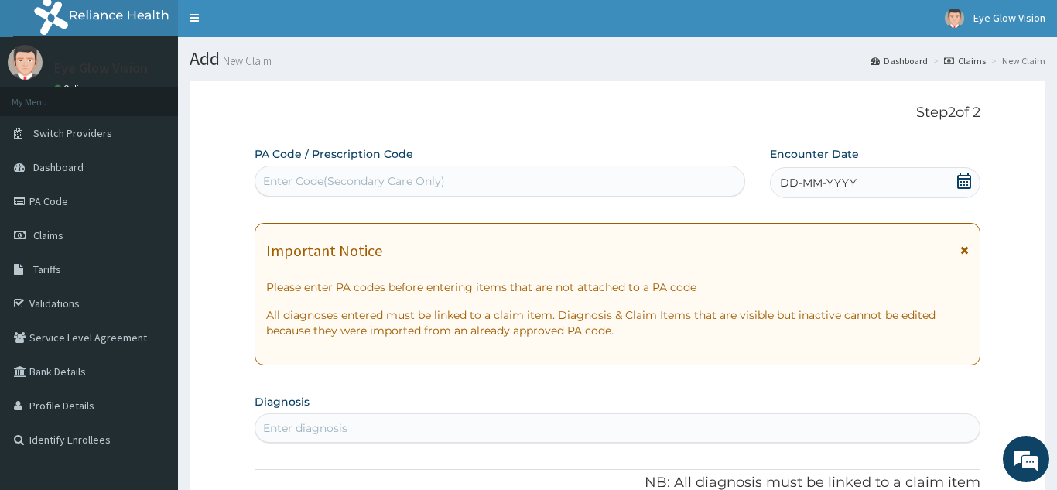
click at [588, 183] on div "Enter Code(Secondary Care Only)" at bounding box center [499, 181] width 489 height 25
paste input "PA/035D9C"
type input "PA/035D9C"
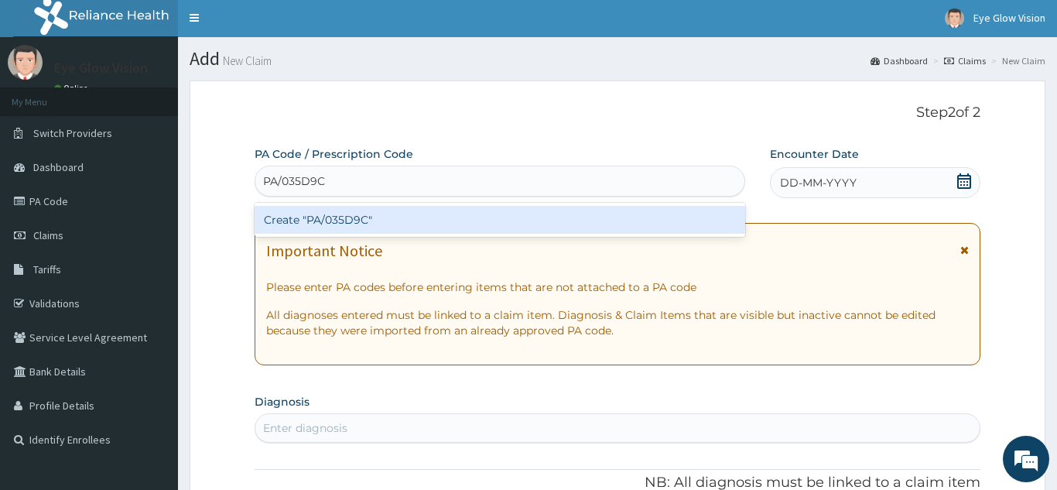
click at [523, 218] on div "Create "PA/035D9C"" at bounding box center [500, 220] width 491 height 28
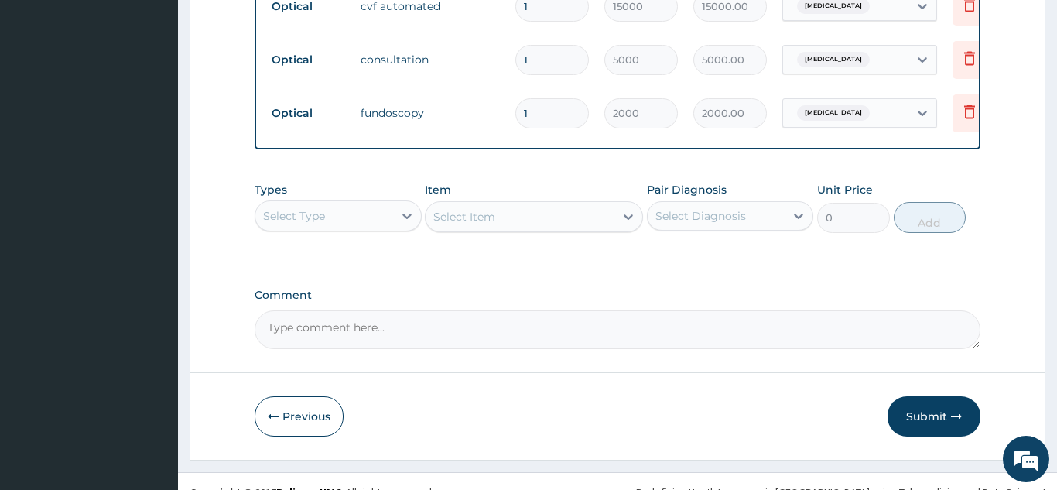
scroll to position [1522, 0]
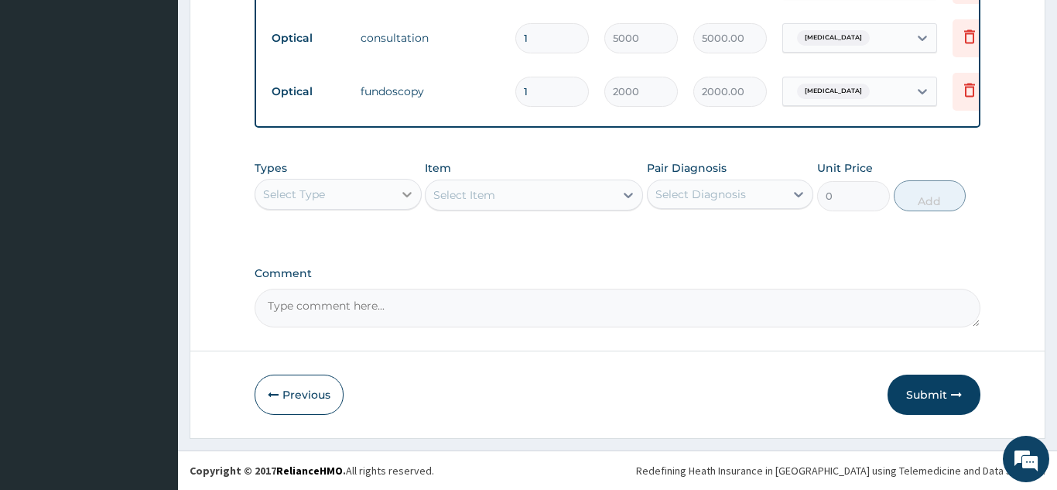
click at [403, 190] on icon at bounding box center [406, 193] width 15 height 15
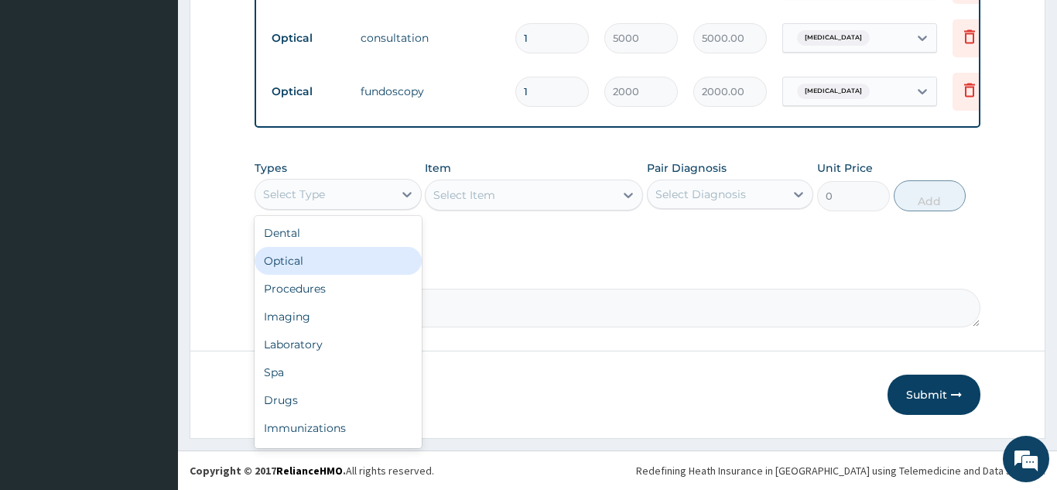
click at [381, 251] on div "Optical" at bounding box center [338, 261] width 167 height 28
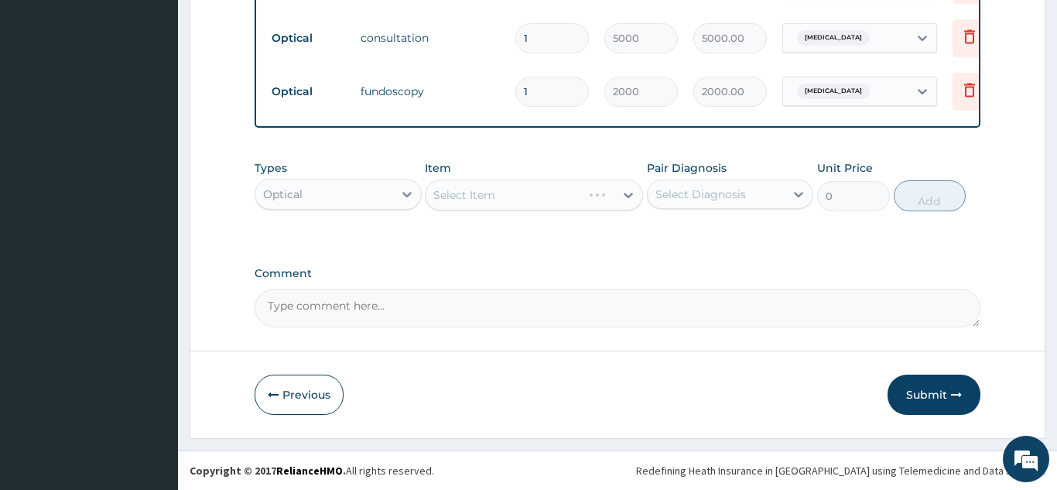
click at [628, 193] on icon at bounding box center [628, 194] width 15 height 15
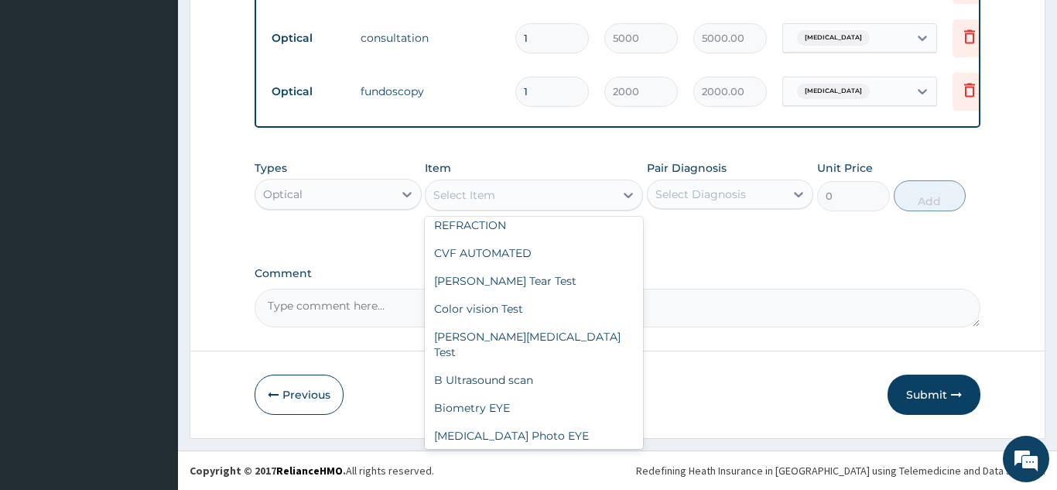
scroll to position [322, 0]
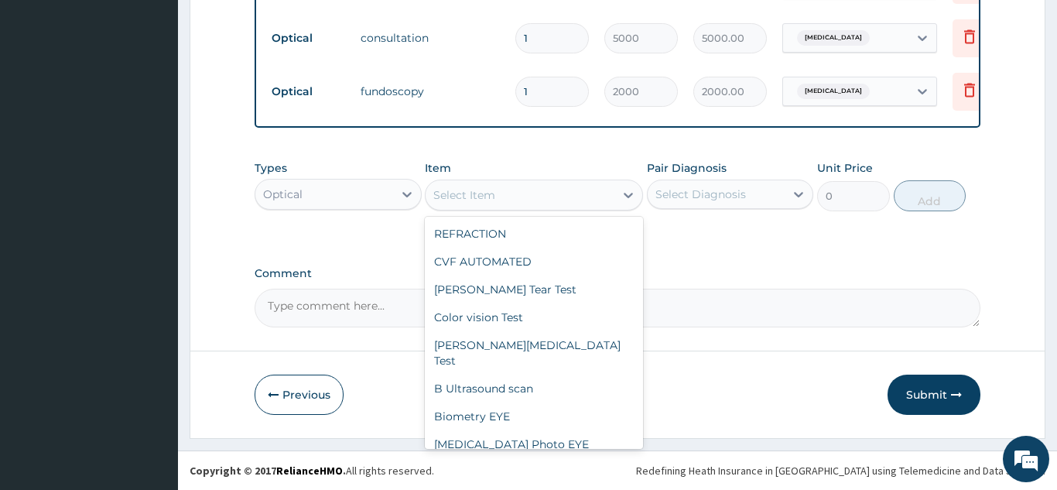
click at [569, 275] on div "Schirmers Tear Test" at bounding box center [534, 289] width 218 height 28
type input "3500"
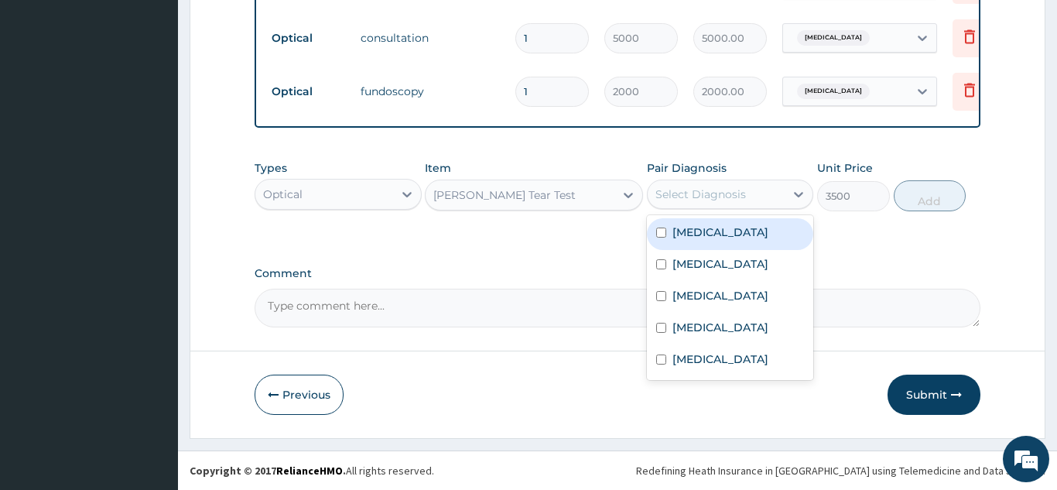
click at [755, 268] on div "Eye strain" at bounding box center [730, 266] width 167 height 32
checkbox input "true"
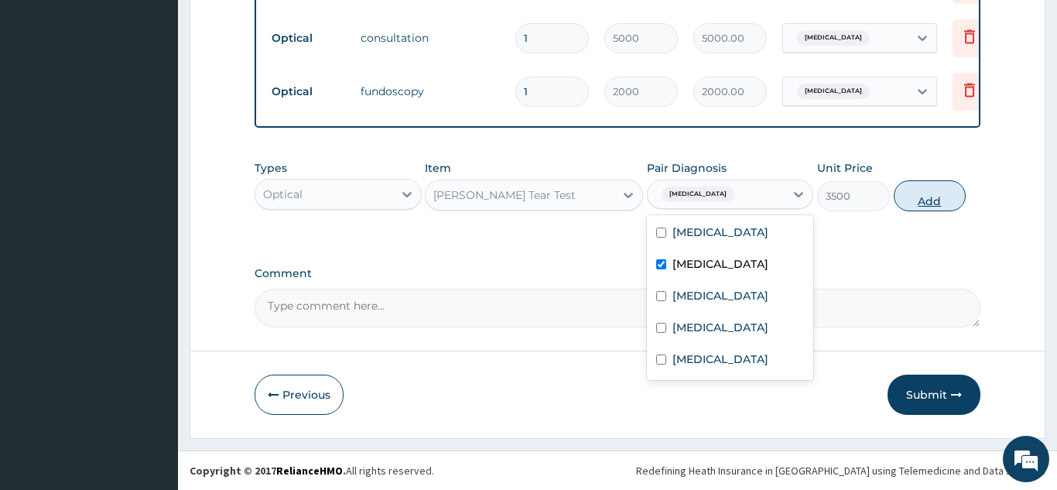
click at [932, 193] on button "Add" at bounding box center [930, 195] width 73 height 31
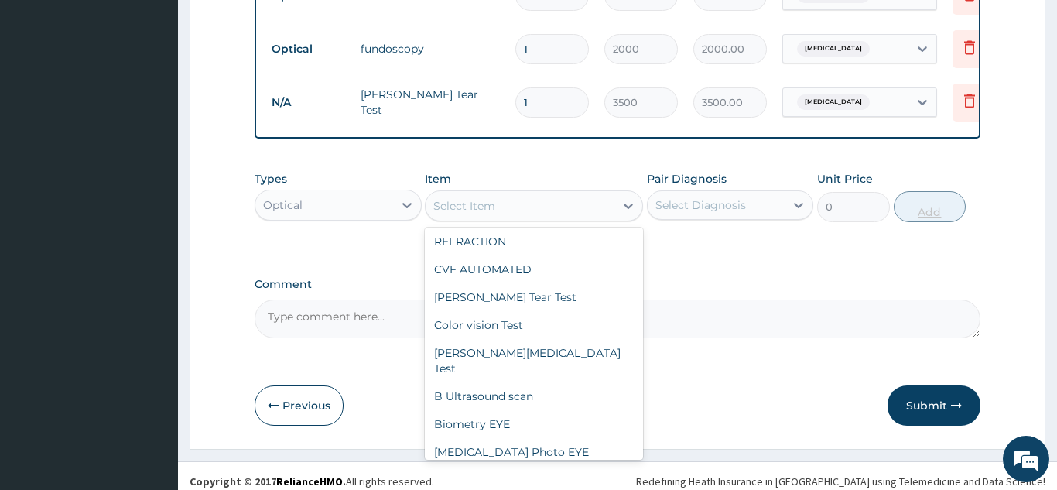
scroll to position [1575, 0]
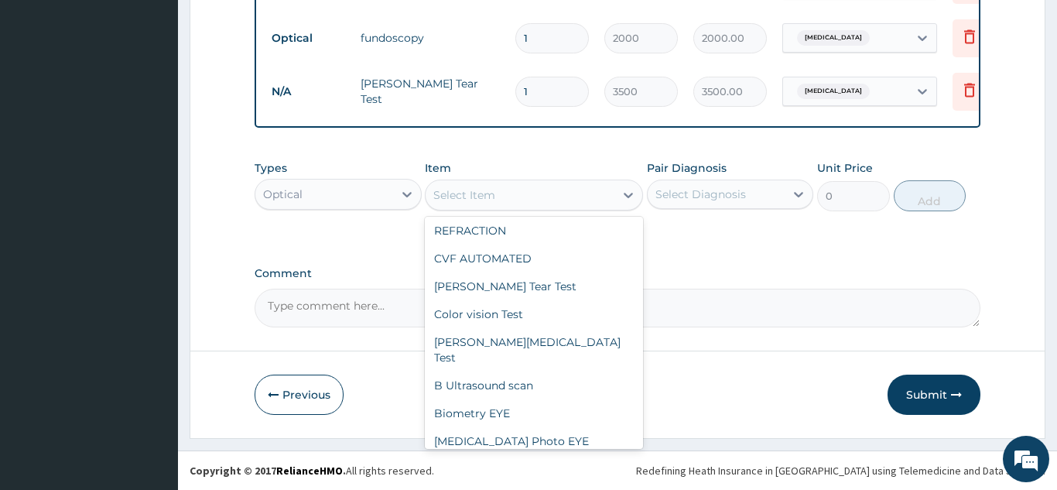
click at [590, 308] on div "Color vision Test" at bounding box center [534, 314] width 218 height 28
type input "3500"
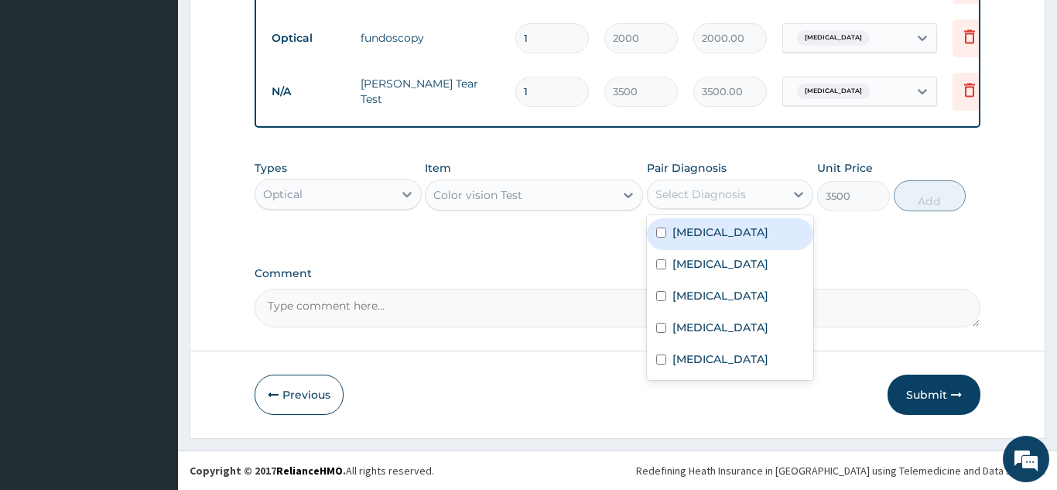
click at [735, 276] on div "Eye strain" at bounding box center [730, 266] width 167 height 32
checkbox input "true"
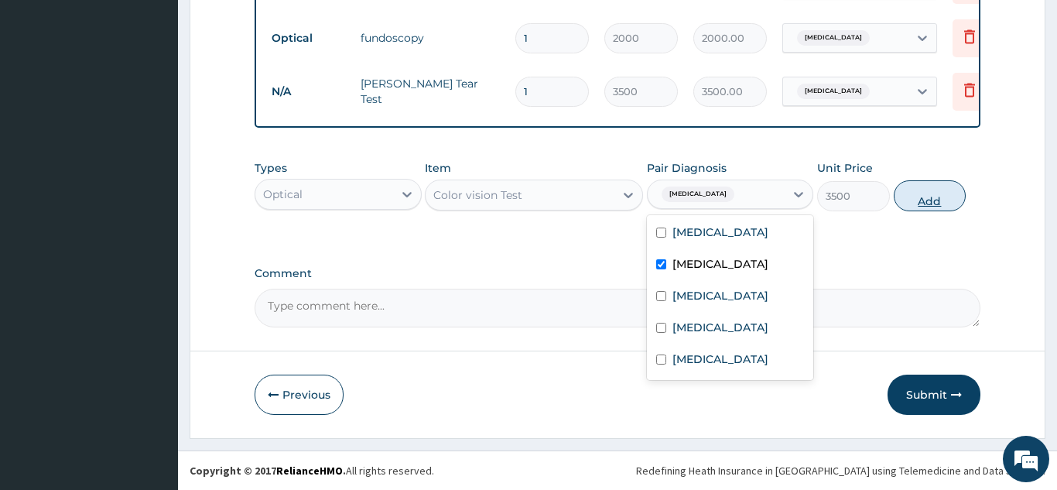
click at [935, 194] on button "Add" at bounding box center [930, 195] width 73 height 31
type input "0"
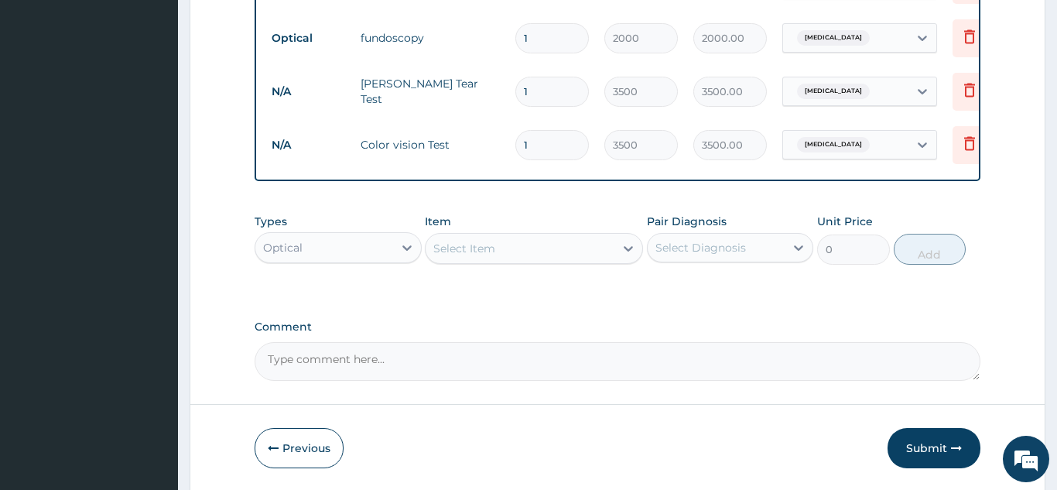
click at [434, 248] on div "Select Item" at bounding box center [464, 248] width 62 height 15
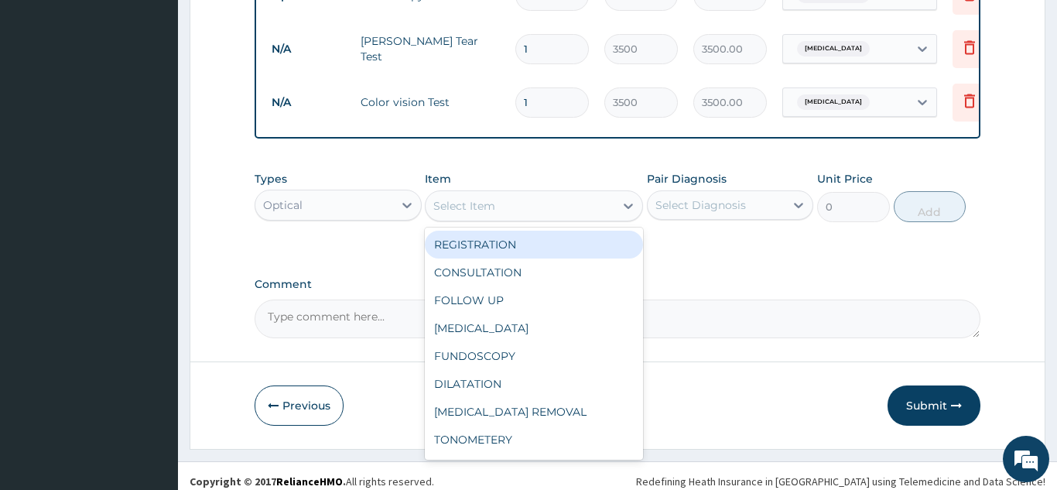
scroll to position [1629, 0]
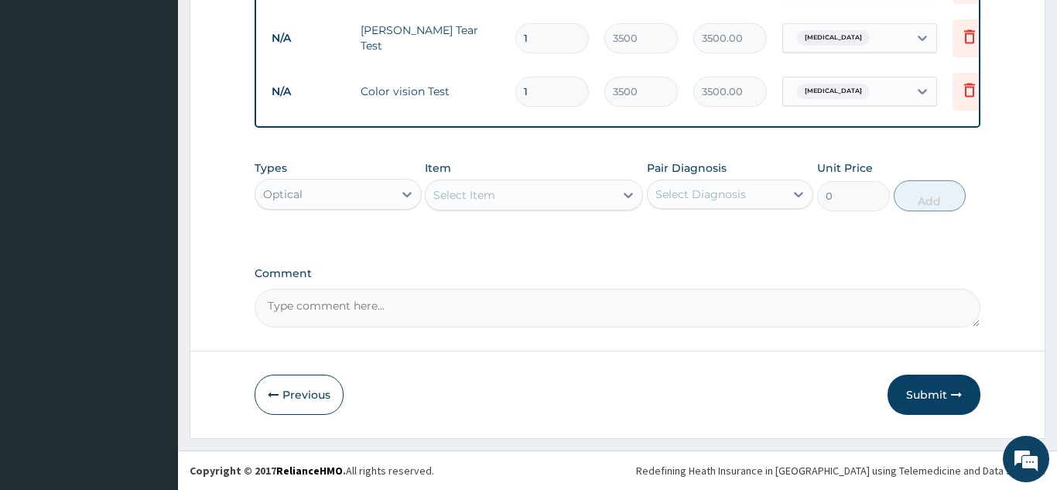
click at [591, 310] on textarea "Comment" at bounding box center [618, 308] width 726 height 39
type textarea "f"
type textarea "additional tests done based on complaints and signs"
click at [929, 397] on button "Submit" at bounding box center [934, 395] width 93 height 40
